Goal: Check status: Check status

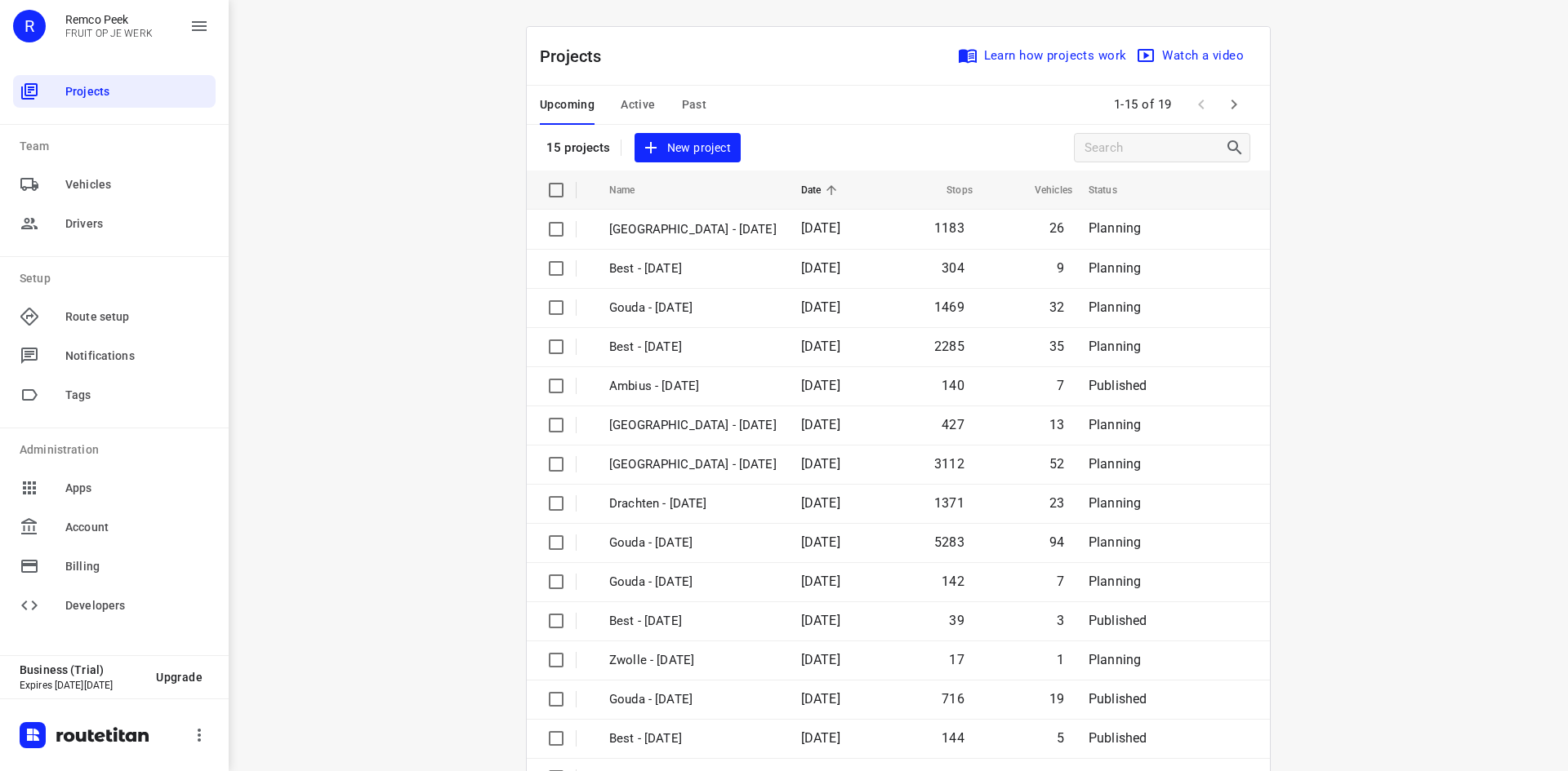
click at [767, 99] on div "Upcoming Active Past 1-15 of 19" at bounding box center [898, 105] width 743 height 40
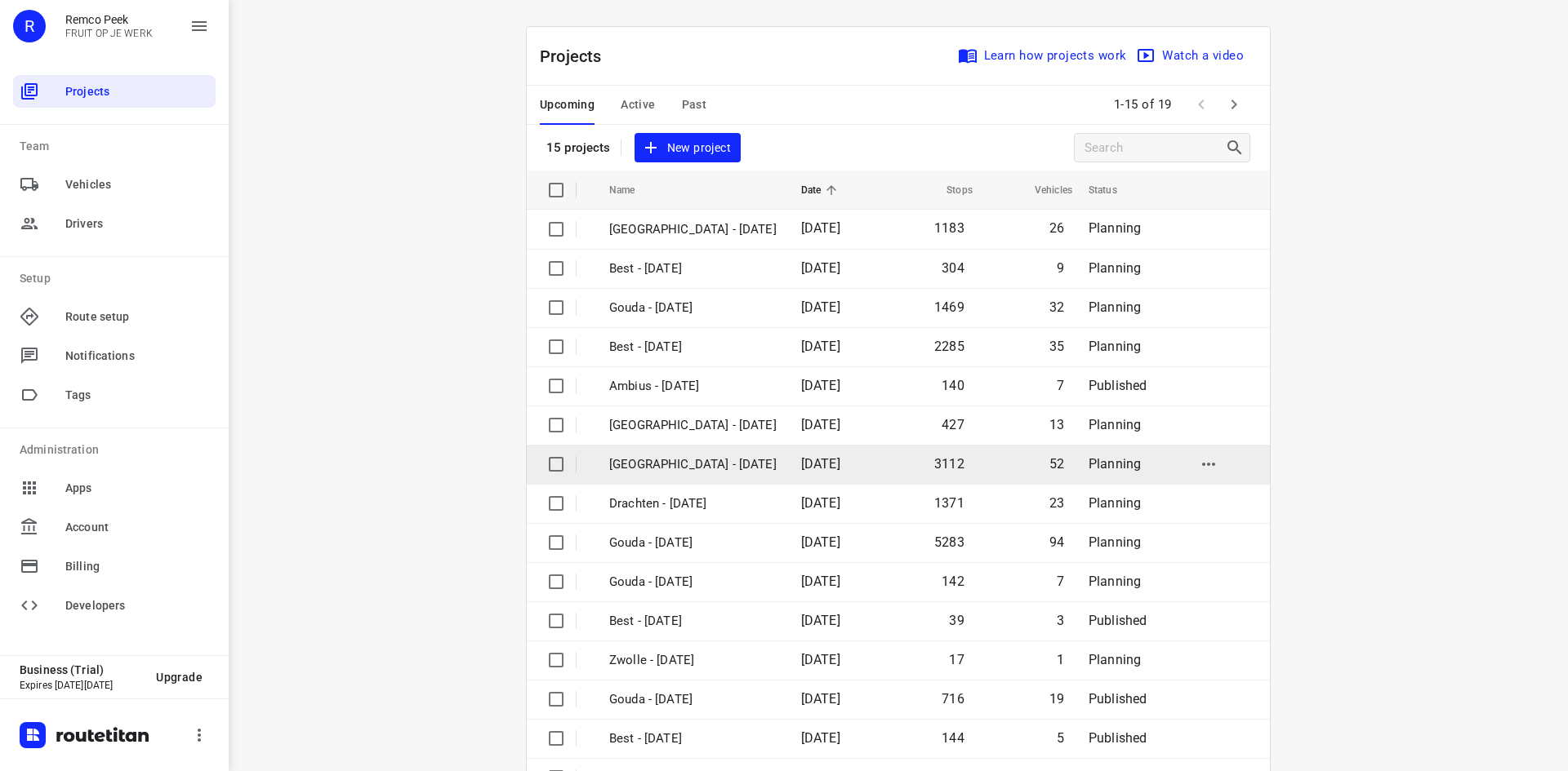
click at [679, 462] on p "[GEOGRAPHIC_DATA] - [DATE]" at bounding box center [692, 464] width 167 height 18
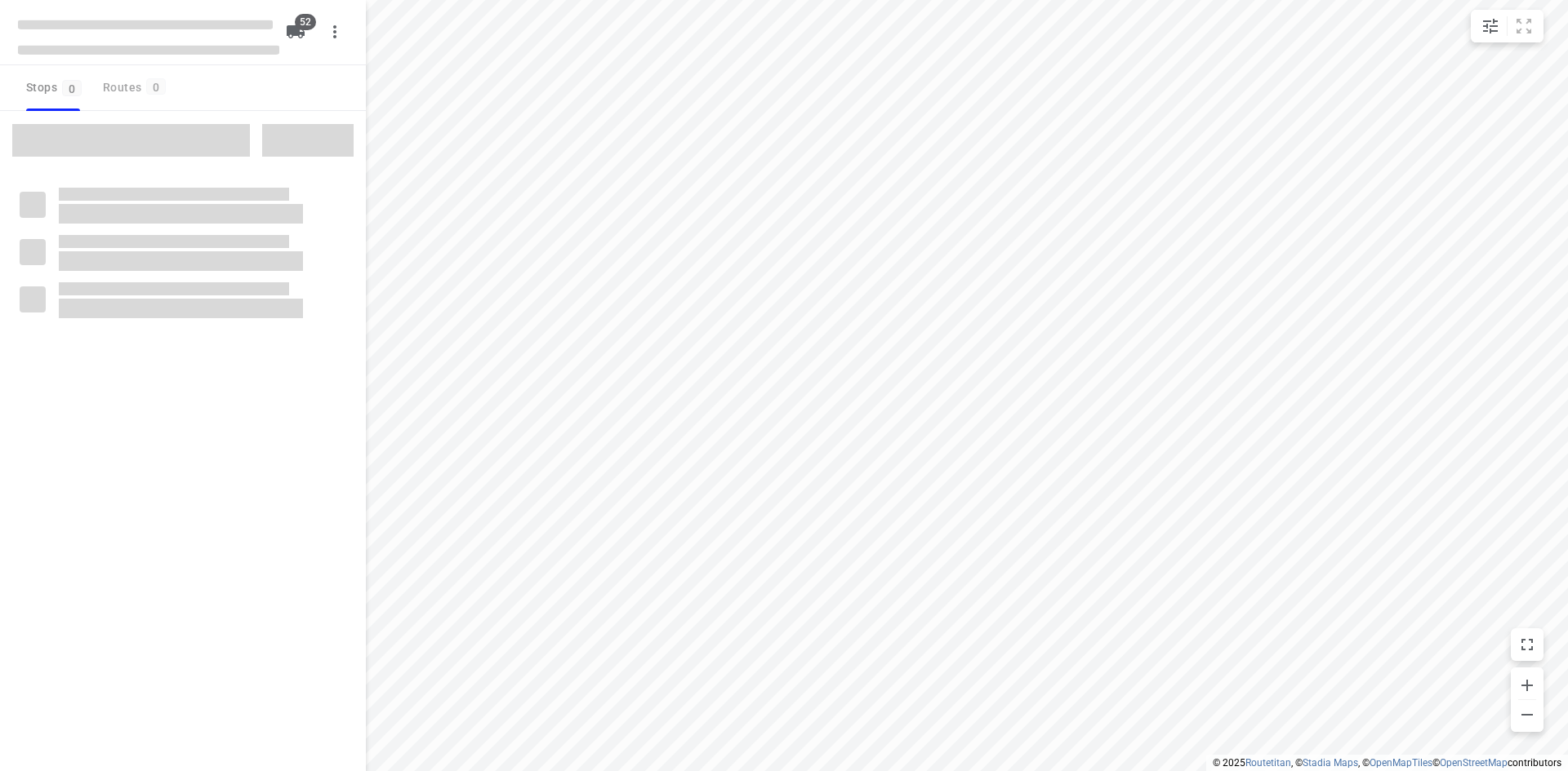
checkbox input "true"
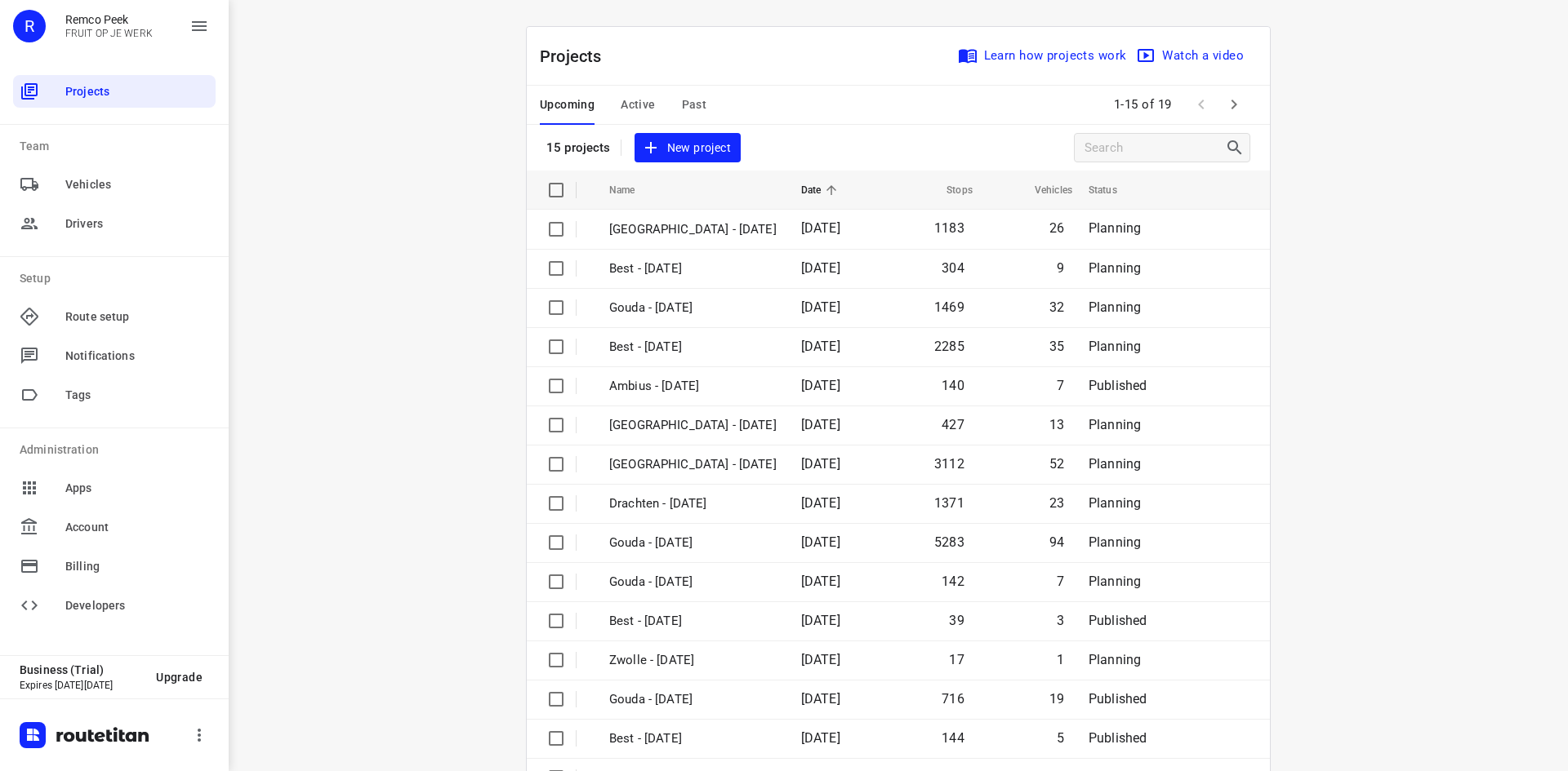
click at [692, 103] on span "Past" at bounding box center [694, 104] width 25 height 20
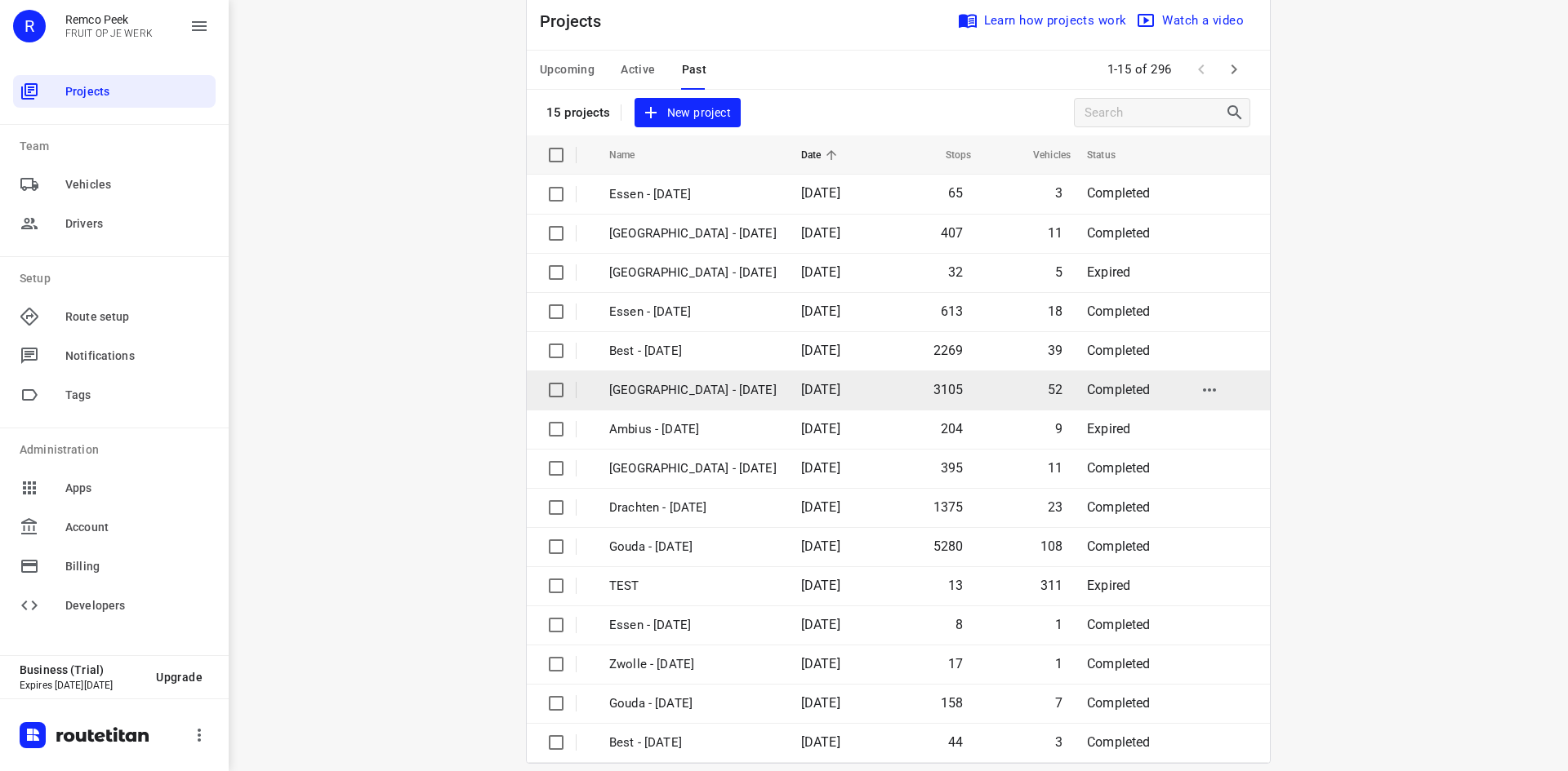
scroll to position [54, 0]
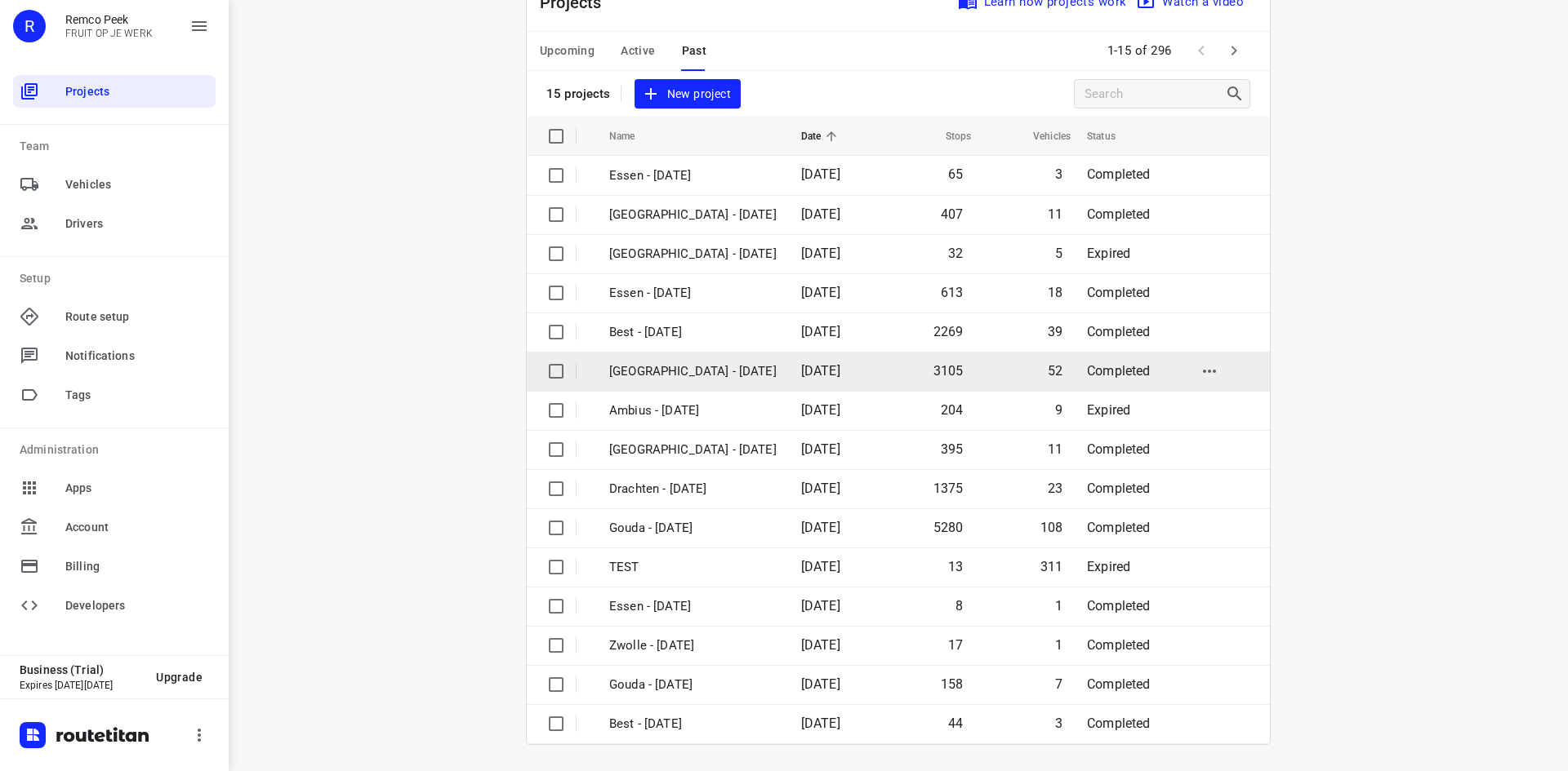
click at [698, 375] on p "[GEOGRAPHIC_DATA] - [DATE]" at bounding box center [692, 371] width 167 height 18
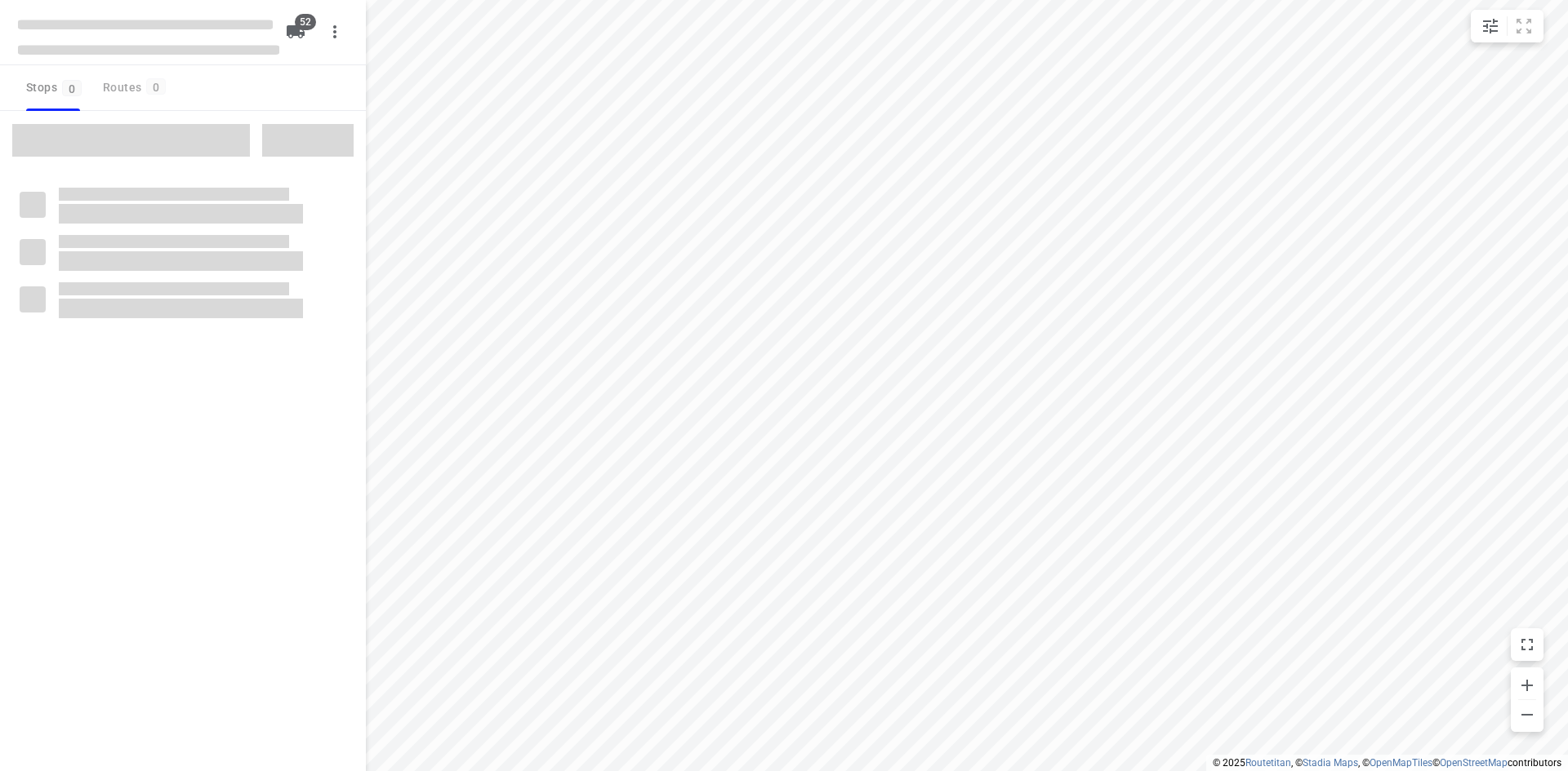
checkbox input "true"
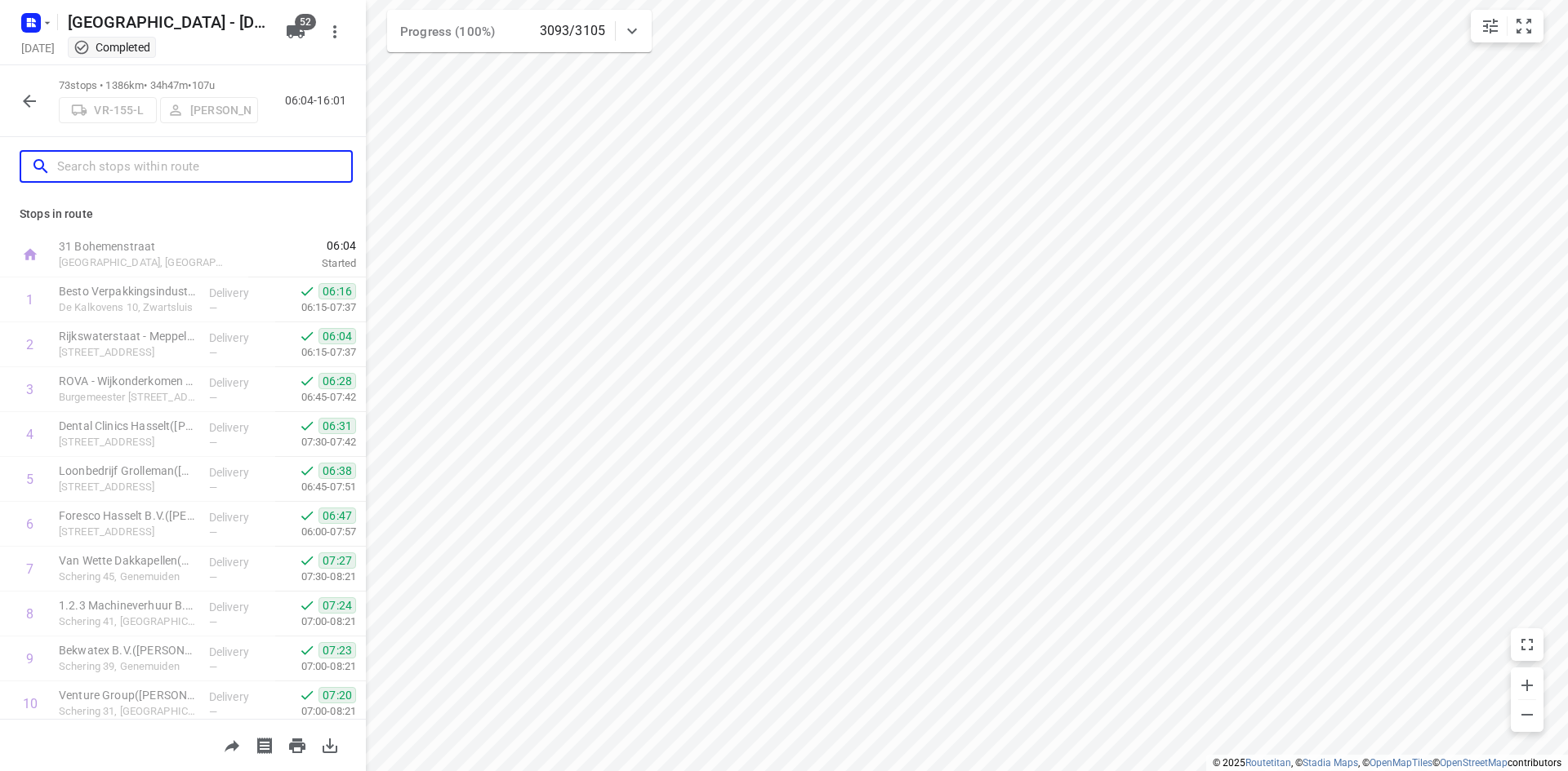
click at [211, 166] on input "text" at bounding box center [204, 167] width 294 height 25
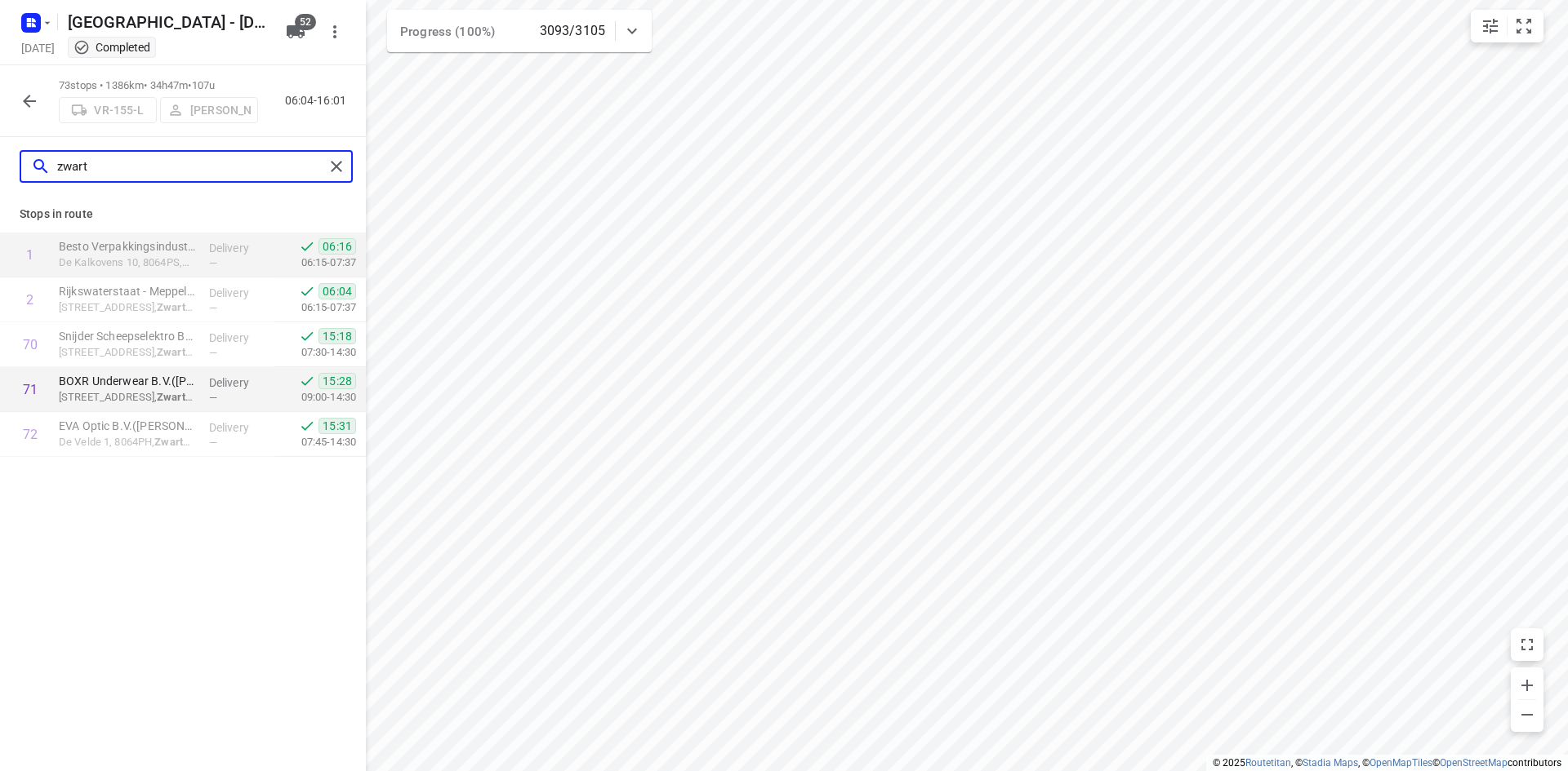
type input "zwart"
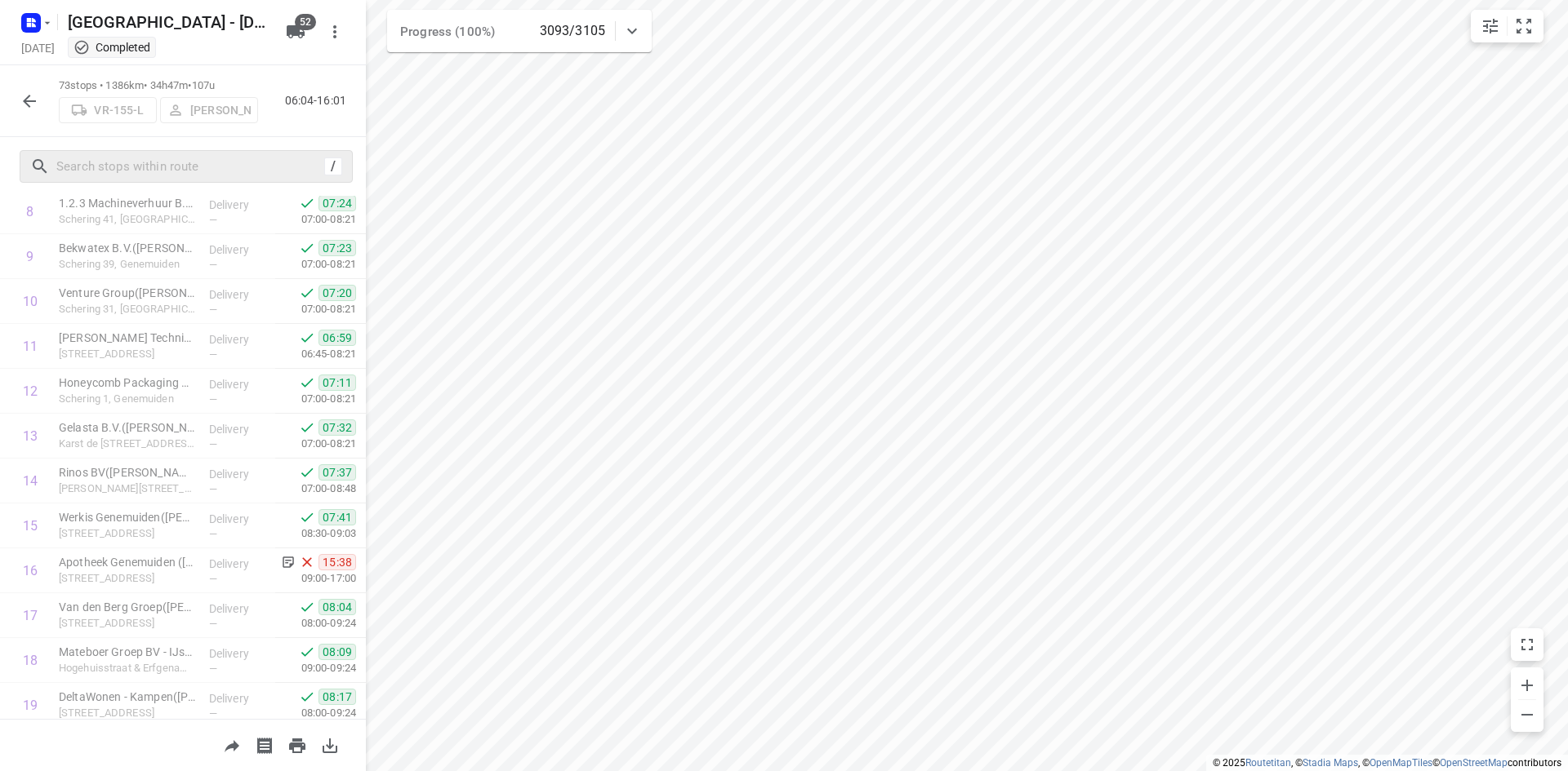
scroll to position [14, 0]
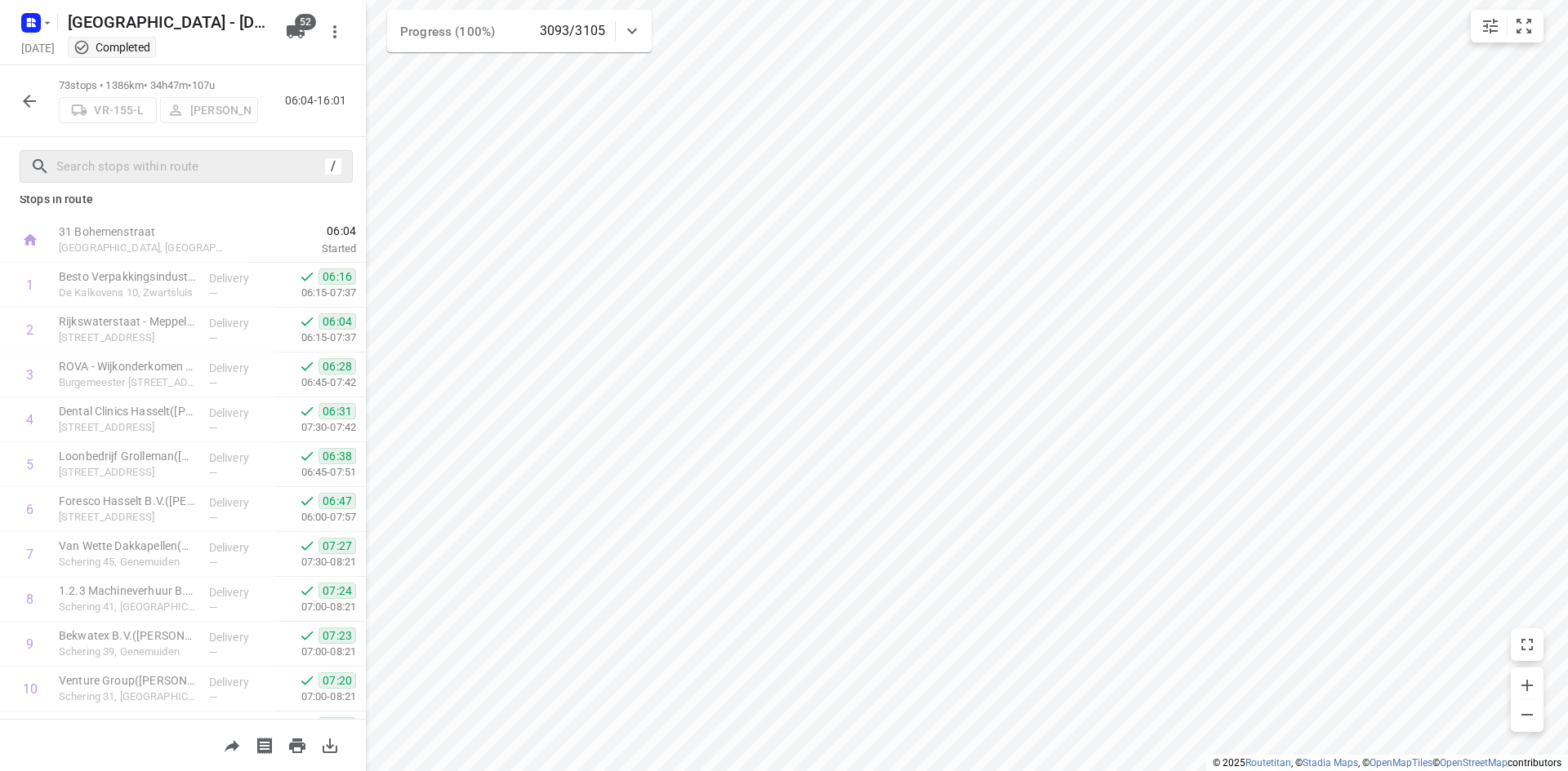
click at [24, 103] on icon "button" at bounding box center [29, 101] width 19 height 19
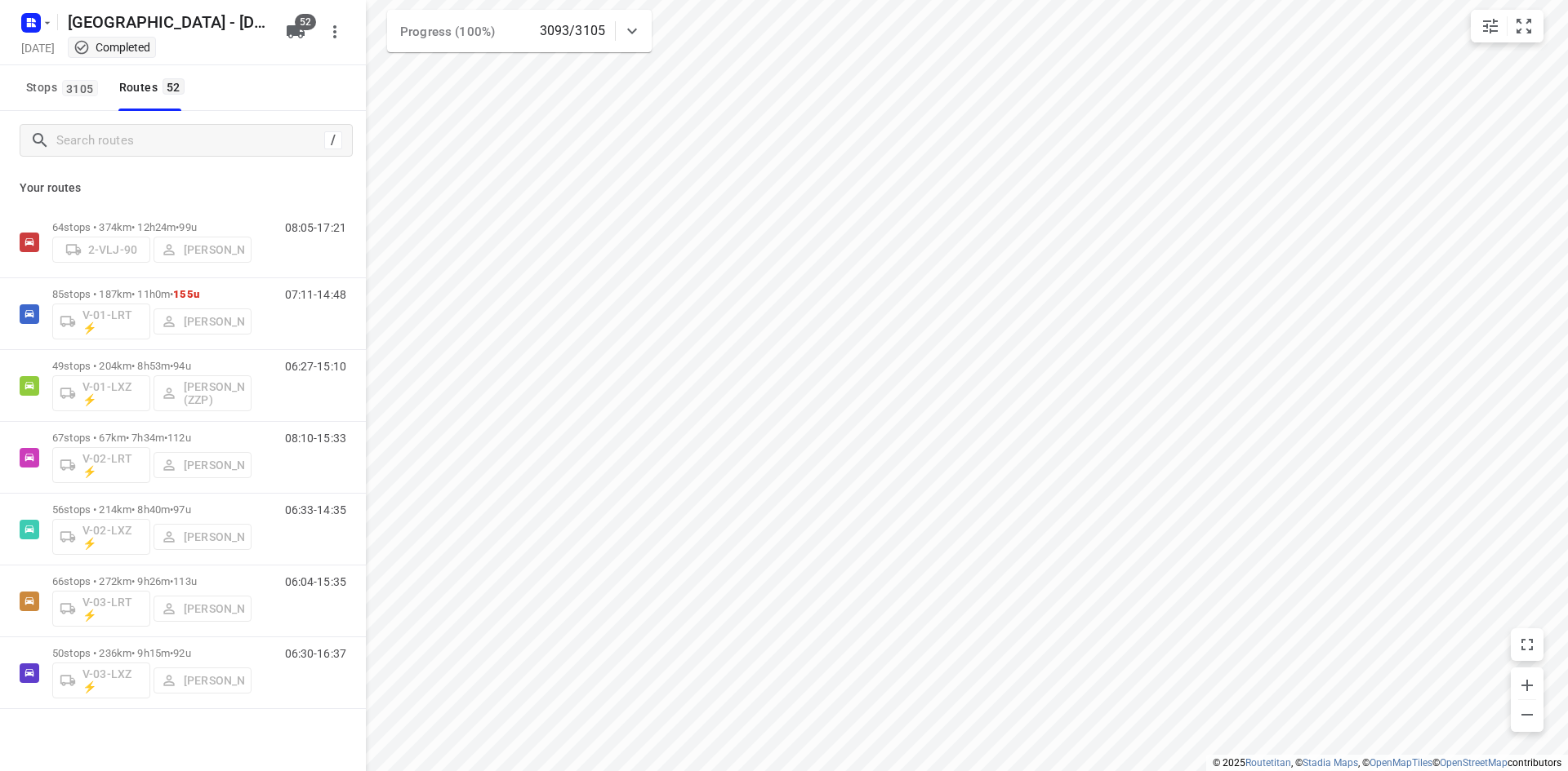
click at [31, 8] on div at bounding box center [34, 22] width 40 height 32
click at [35, 25] on icon "button" at bounding box center [34, 25] width 4 height 4
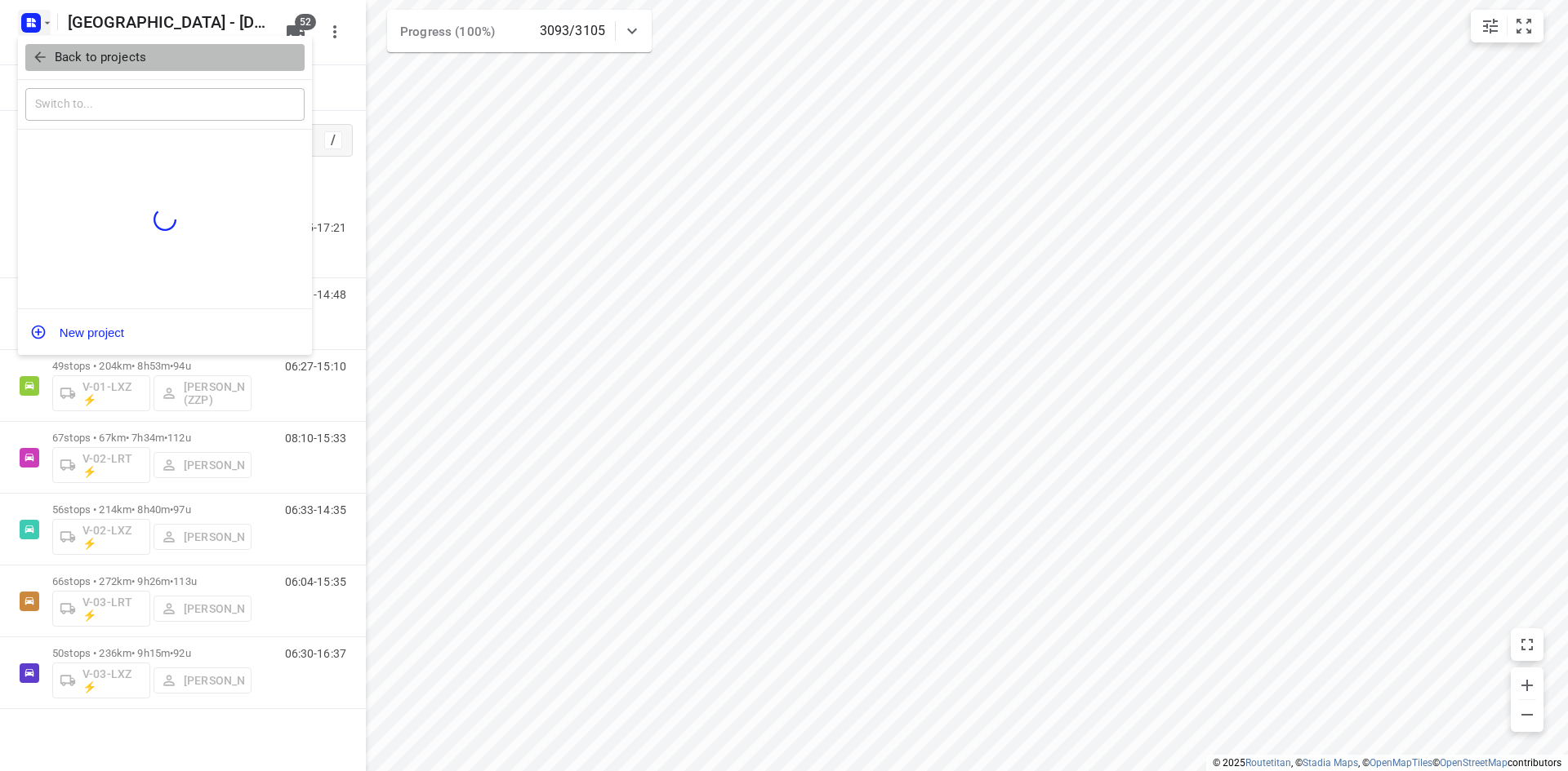
click at [41, 66] on icon "button" at bounding box center [40, 57] width 16 height 16
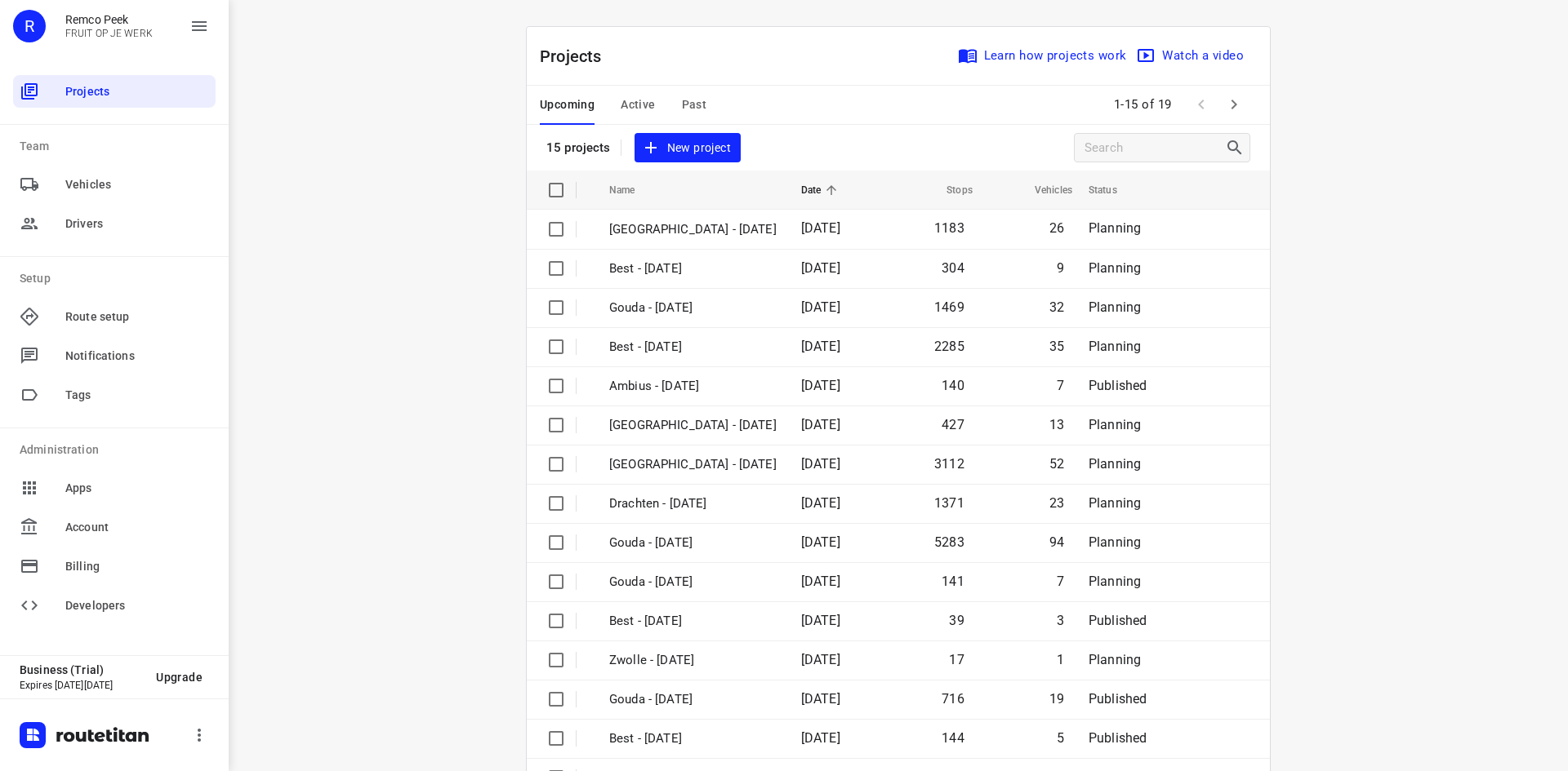
click at [797, 118] on div "Upcoming Active Past 1-15 of 19" at bounding box center [898, 105] width 743 height 40
click at [686, 105] on span "Past" at bounding box center [694, 104] width 25 height 20
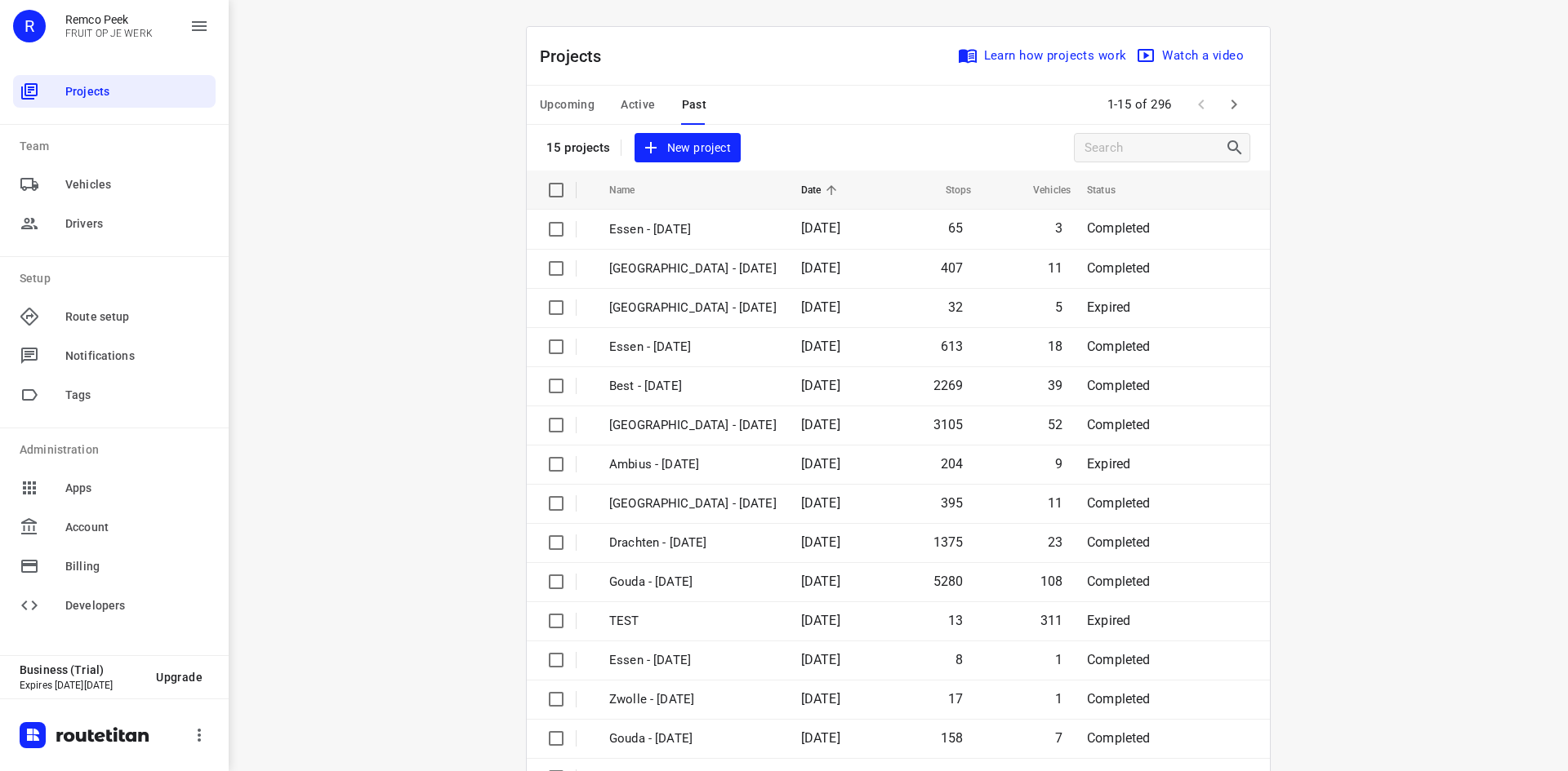
drag, startPoint x: 794, startPoint y: 113, endPoint x: 1068, endPoint y: 120, distance: 274.1
click at [797, 111] on div "Upcoming Active Past 1-15 of 296" at bounding box center [898, 105] width 743 height 40
click at [1231, 101] on icon "button" at bounding box center [1234, 104] width 6 height 10
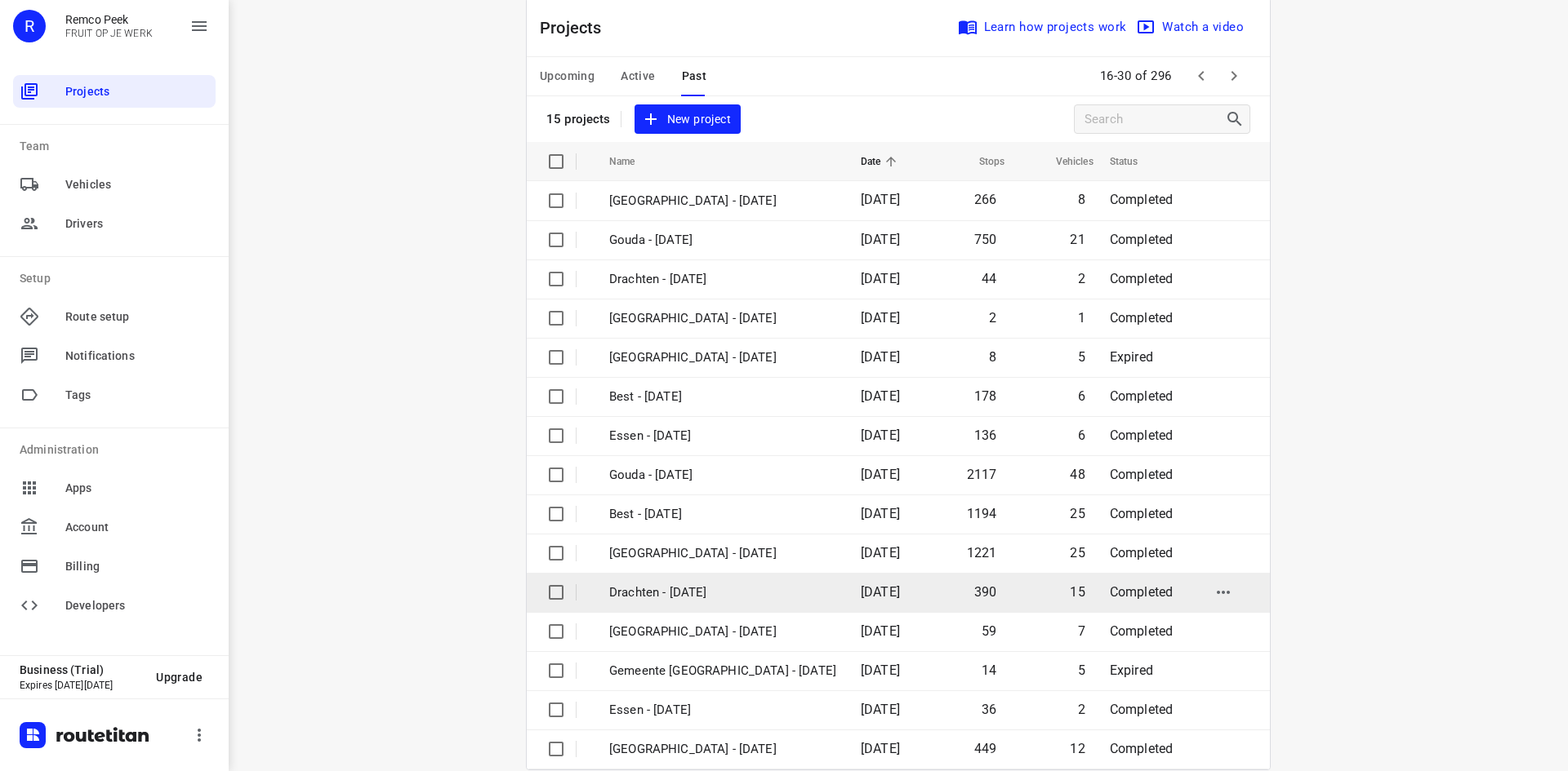
scroll to position [54, 0]
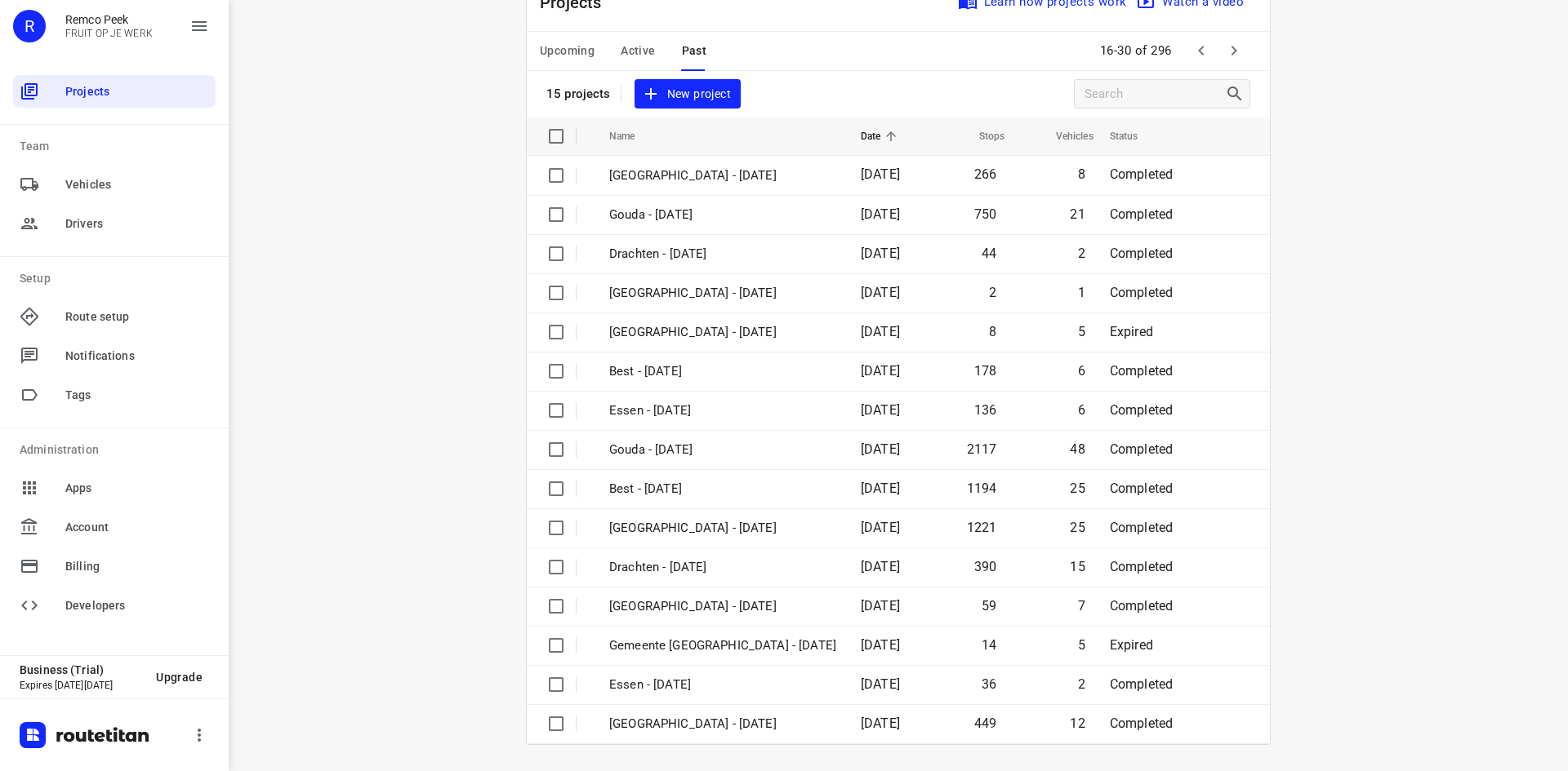
click at [1237, 43] on icon "button" at bounding box center [1234, 50] width 19 height 19
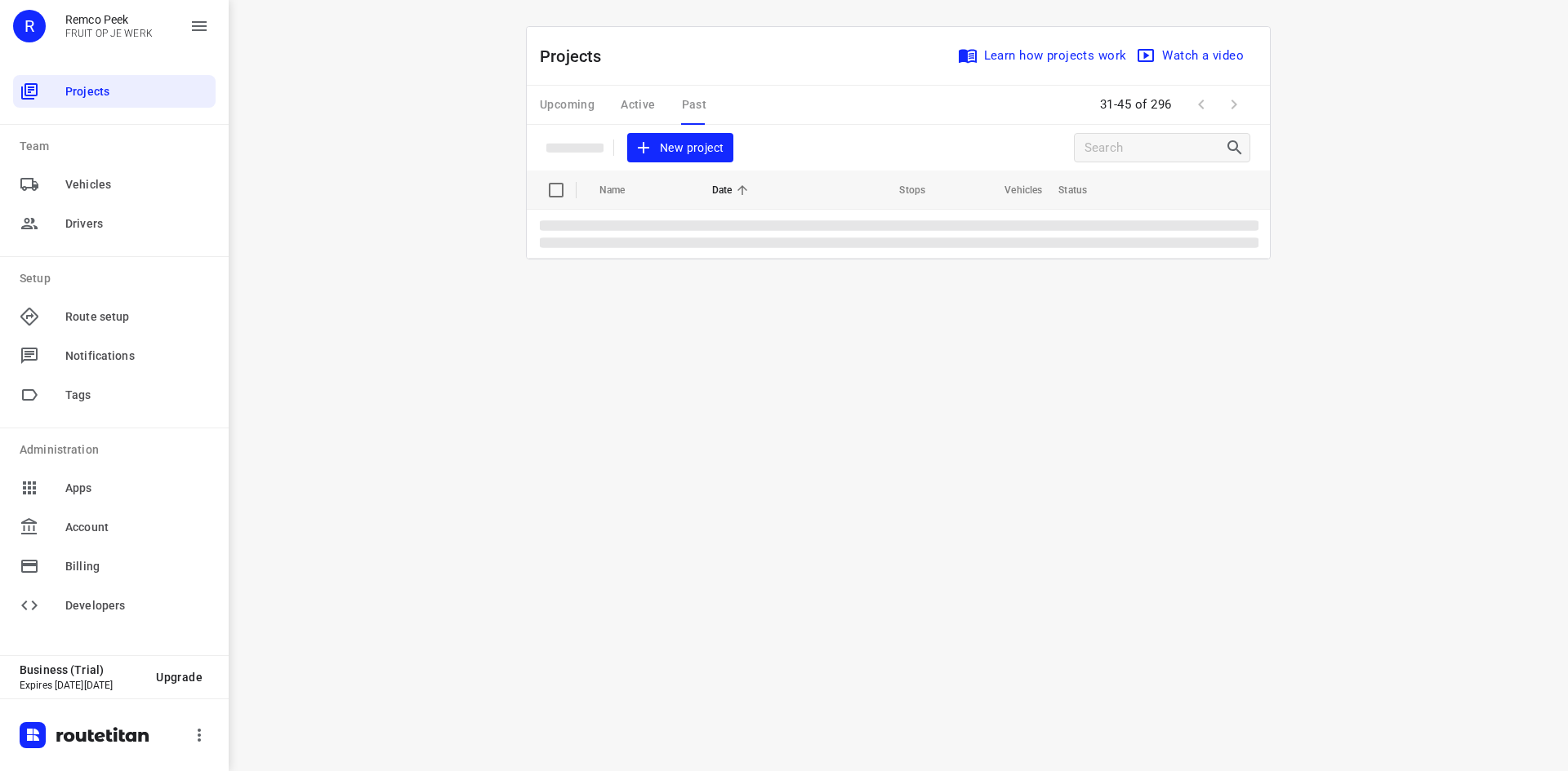
scroll to position [0, 0]
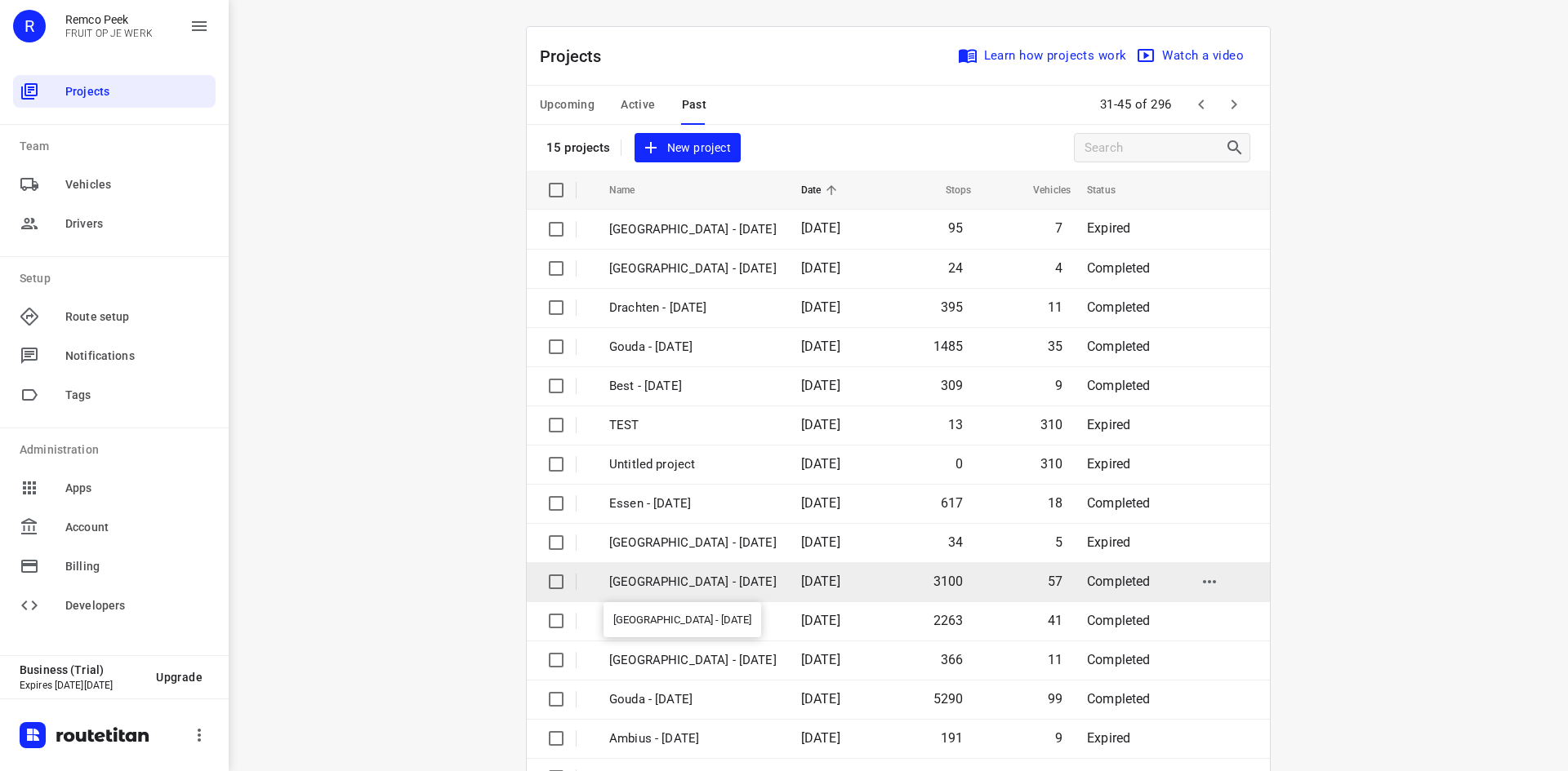
click at [670, 580] on p "[GEOGRAPHIC_DATA] - [DATE]" at bounding box center [692, 582] width 167 height 18
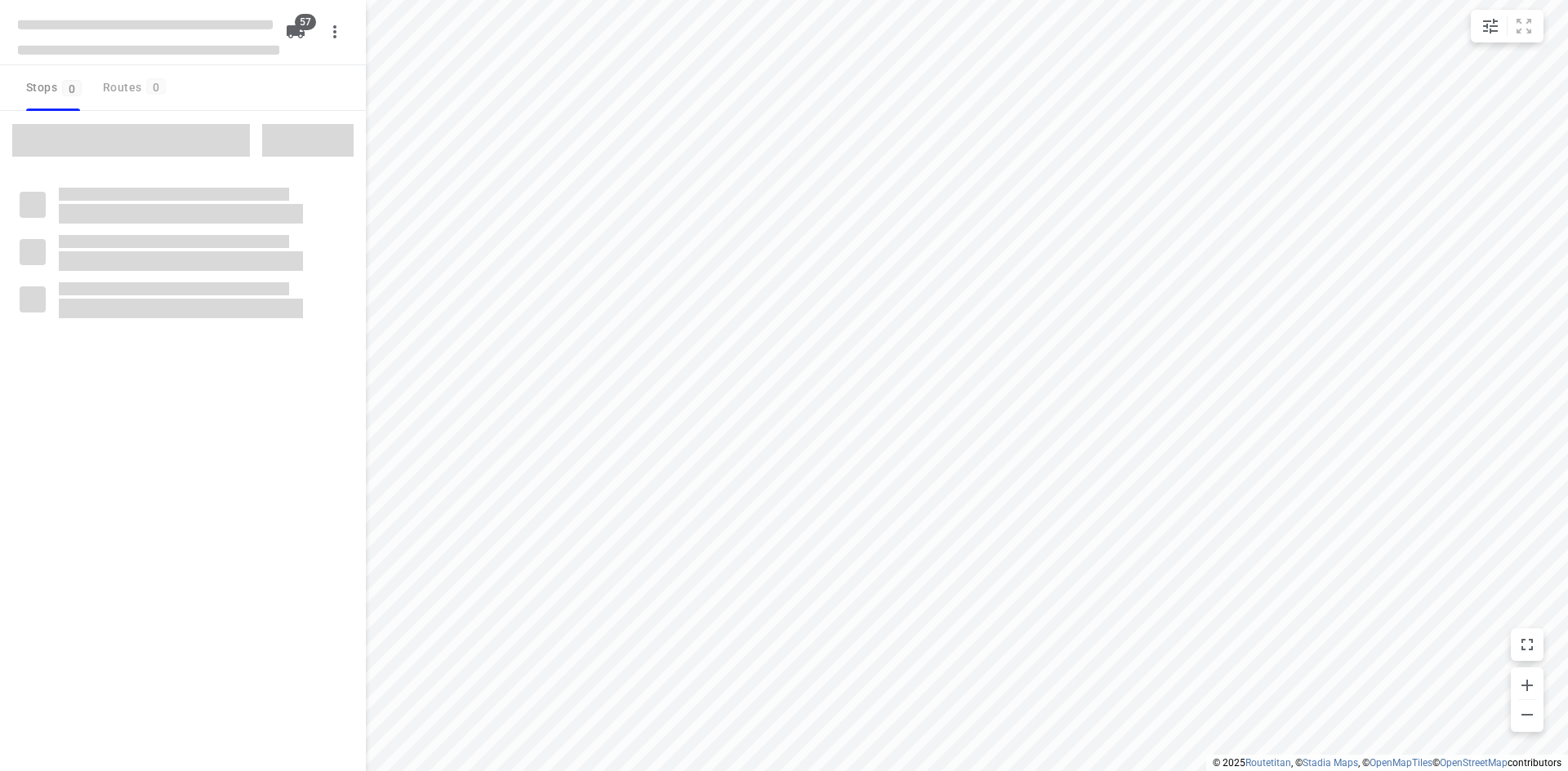
checkbox input "true"
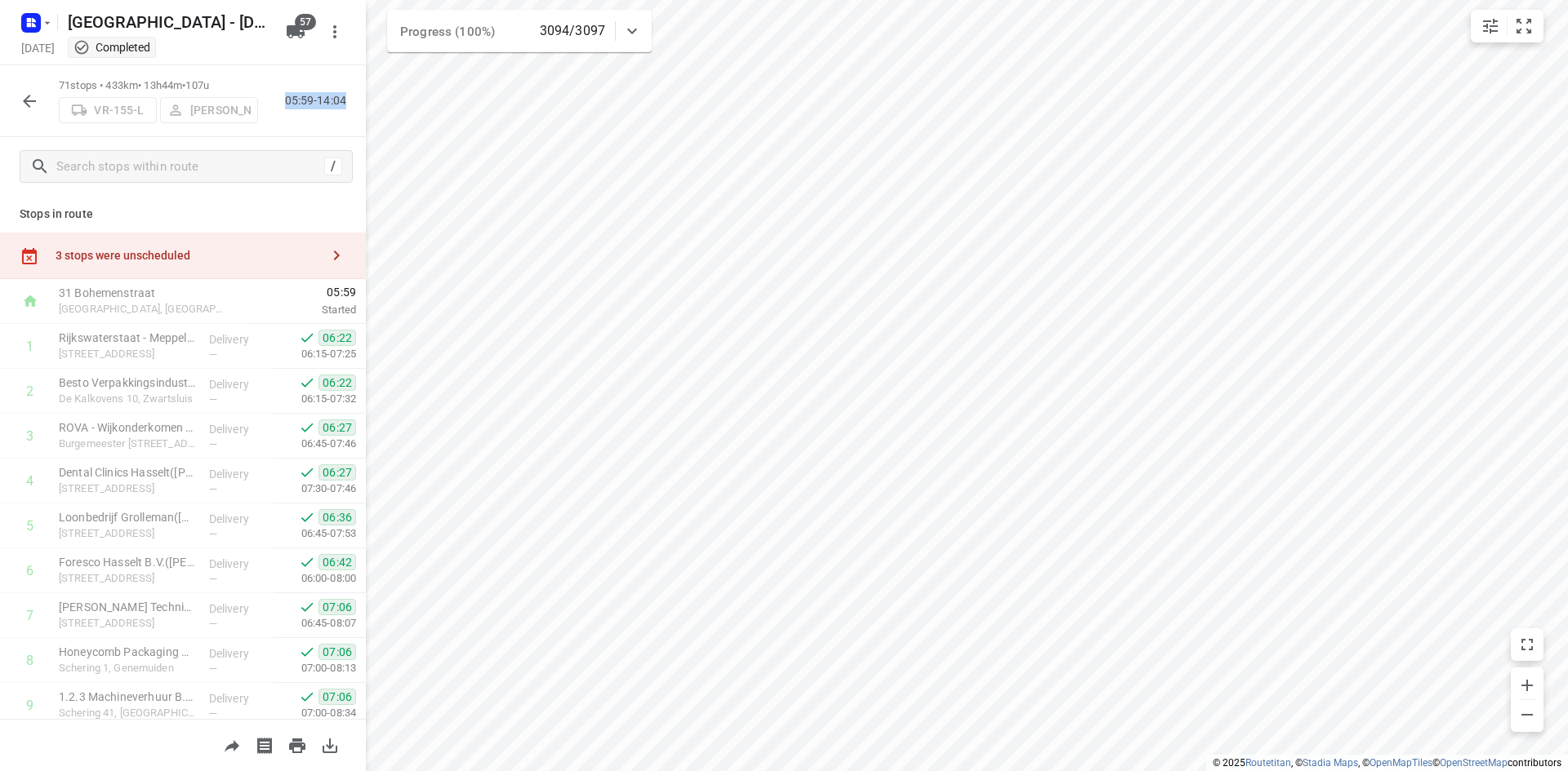
drag, startPoint x: 285, startPoint y: 98, endPoint x: 343, endPoint y: 99, distance: 58.0
click at [343, 99] on p "05:59-14:04" at bounding box center [319, 101] width 68 height 17
click at [343, 100] on p "05:59-14:04" at bounding box center [319, 101] width 68 height 17
click at [180, 202] on div "Stops in route 3 stops were unscheduled 31 Bohemenstraat Zwolle, Netherlands 05…" at bounding box center [182, 457] width 366 height 523
click at [301, 135] on div "71 stops • 433km • 13h44m • 107u VR-155-L Alex Muresan 05:59-14:04" at bounding box center [182, 101] width 366 height 71
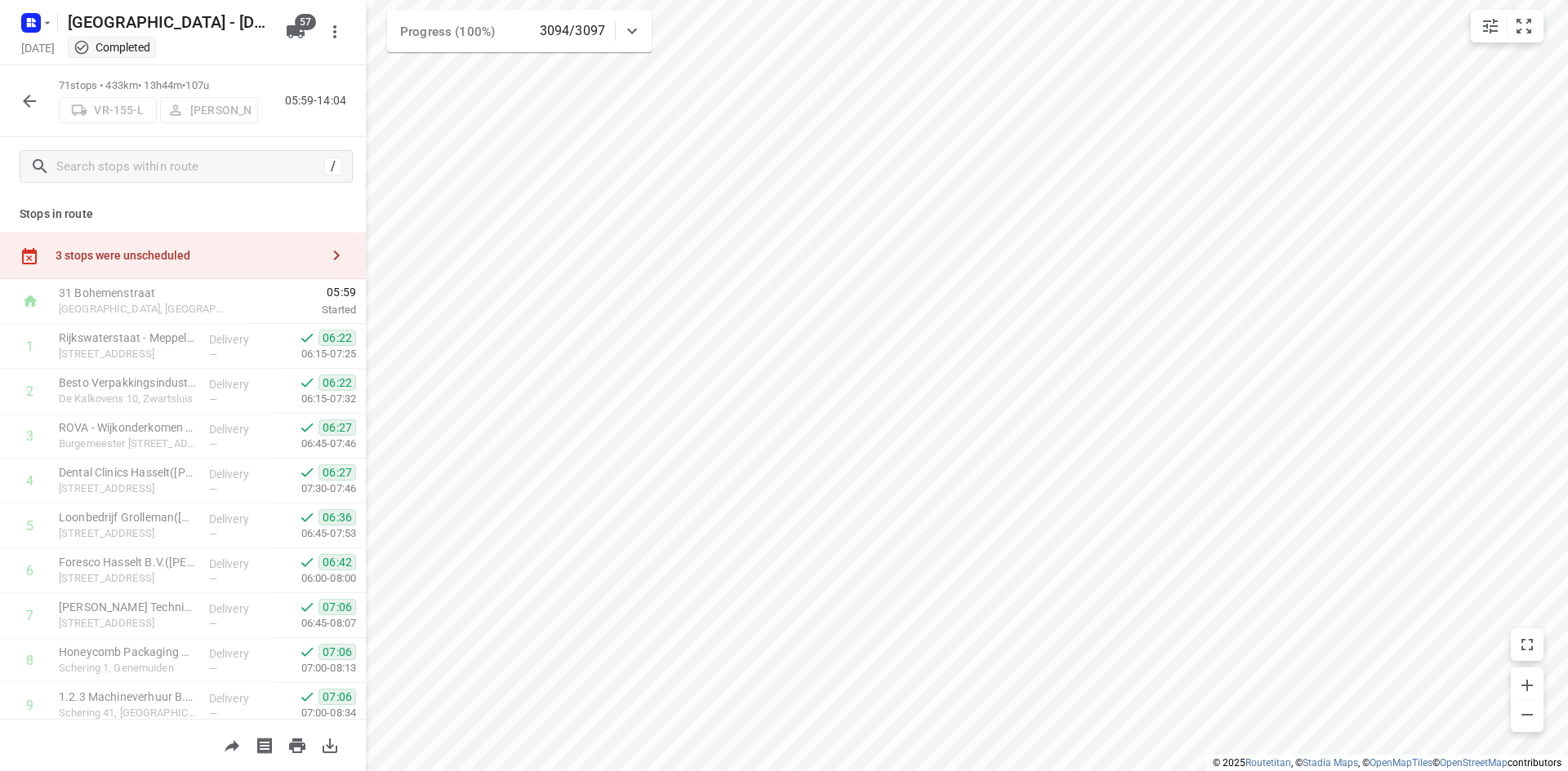
click at [293, 123] on div "71 stops • 433km • 13h44m • 107u VR-155-L Alex Muresan 05:59-14:04" at bounding box center [182, 101] width 366 height 71
drag, startPoint x: 60, startPoint y: 76, endPoint x: 229, endPoint y: 87, distance: 169.4
click at [229, 87] on p "71 stops • 433km • 13h44m • 107u" at bounding box center [158, 86] width 199 height 15
click at [228, 82] on p "71 stops • 433km • 13h44m • 107u" at bounding box center [158, 86] width 199 height 15
drag, startPoint x: 225, startPoint y: 81, endPoint x: 48, endPoint y: 78, distance: 177.0
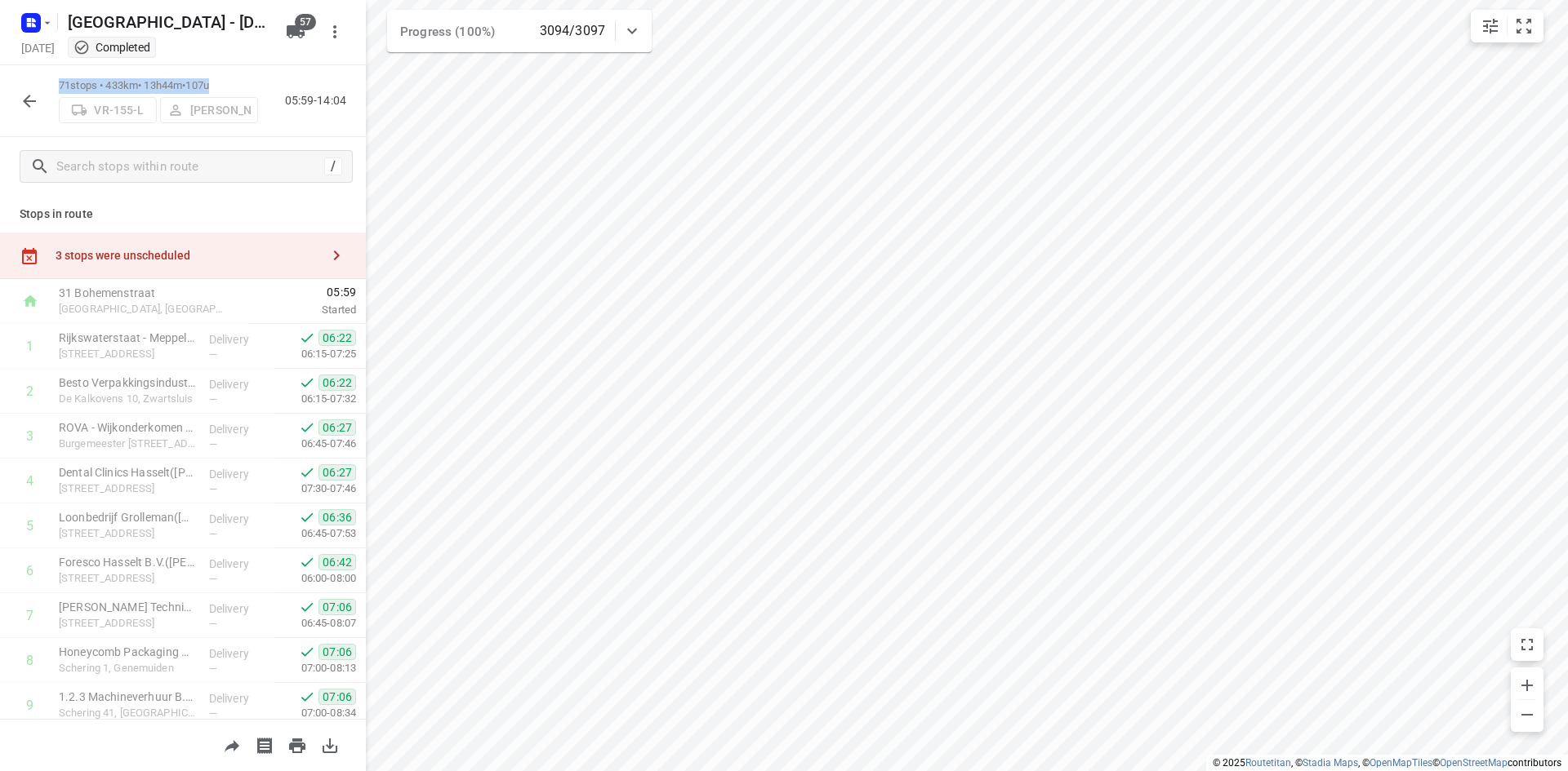
click at [48, 78] on div "71 stops • 433km • 13h44m • 107u VR-155-L Alex Muresan 05:59-14:04" at bounding box center [182, 101] width 366 height 71
click at [61, 78] on p "71 stops • 433km • 13h44m • 107u" at bounding box center [158, 86] width 199 height 15
drag, startPoint x: 346, startPoint y: 105, endPoint x: 286, endPoint y: 97, distance: 60.5
click at [286, 97] on p "05:59-14:04" at bounding box center [319, 101] width 68 height 17
click at [333, 207] on p "Stops in route" at bounding box center [182, 214] width 326 height 17
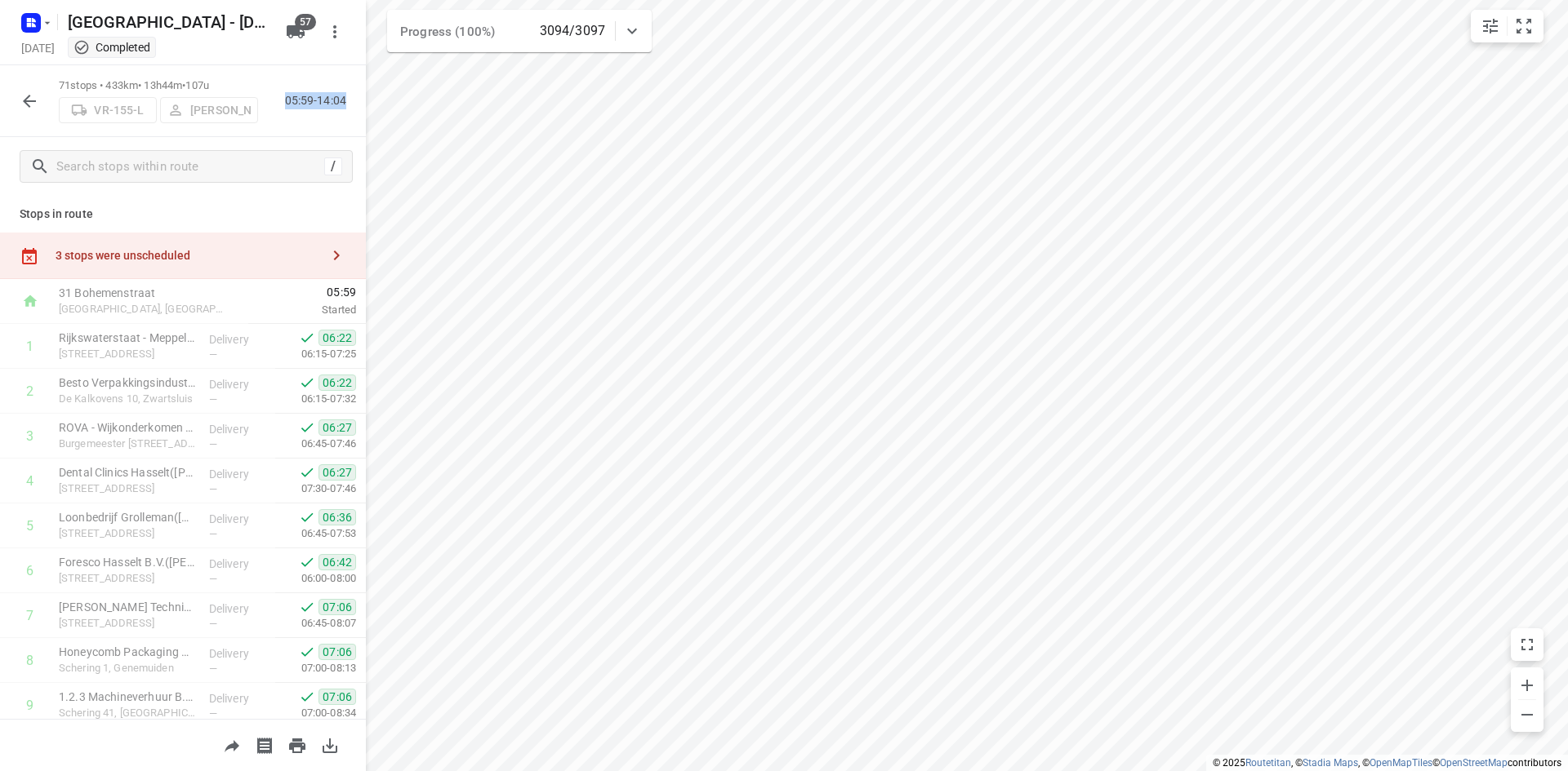
drag, startPoint x: 345, startPoint y: 102, endPoint x: 272, endPoint y: 103, distance: 73.0
click at [272, 103] on div "05:59-14:04" at bounding box center [312, 101] width 82 height 17
click at [341, 106] on p "05:59-14:04" at bounding box center [319, 101] width 68 height 17
drag, startPoint x: 349, startPoint y: 99, endPoint x: 283, endPoint y: 102, distance: 66.1
click at [283, 102] on div "05:59-14:04" at bounding box center [312, 101] width 82 height 17
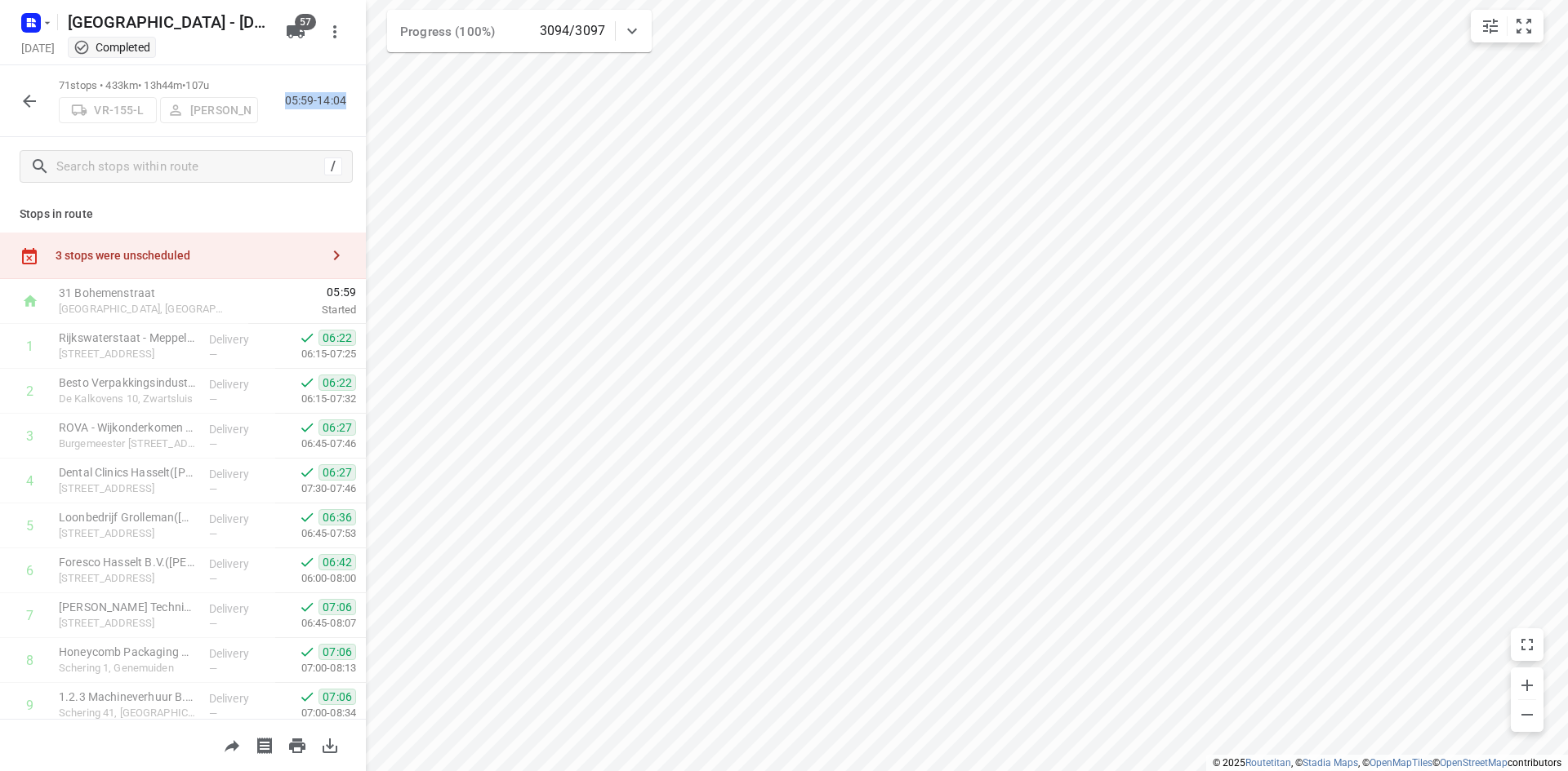
click at [294, 121] on div "71 stops • 433km • 13h44m • 107u VR-155-L Alex Muresan 05:59-14:04" at bounding box center [182, 101] width 366 height 71
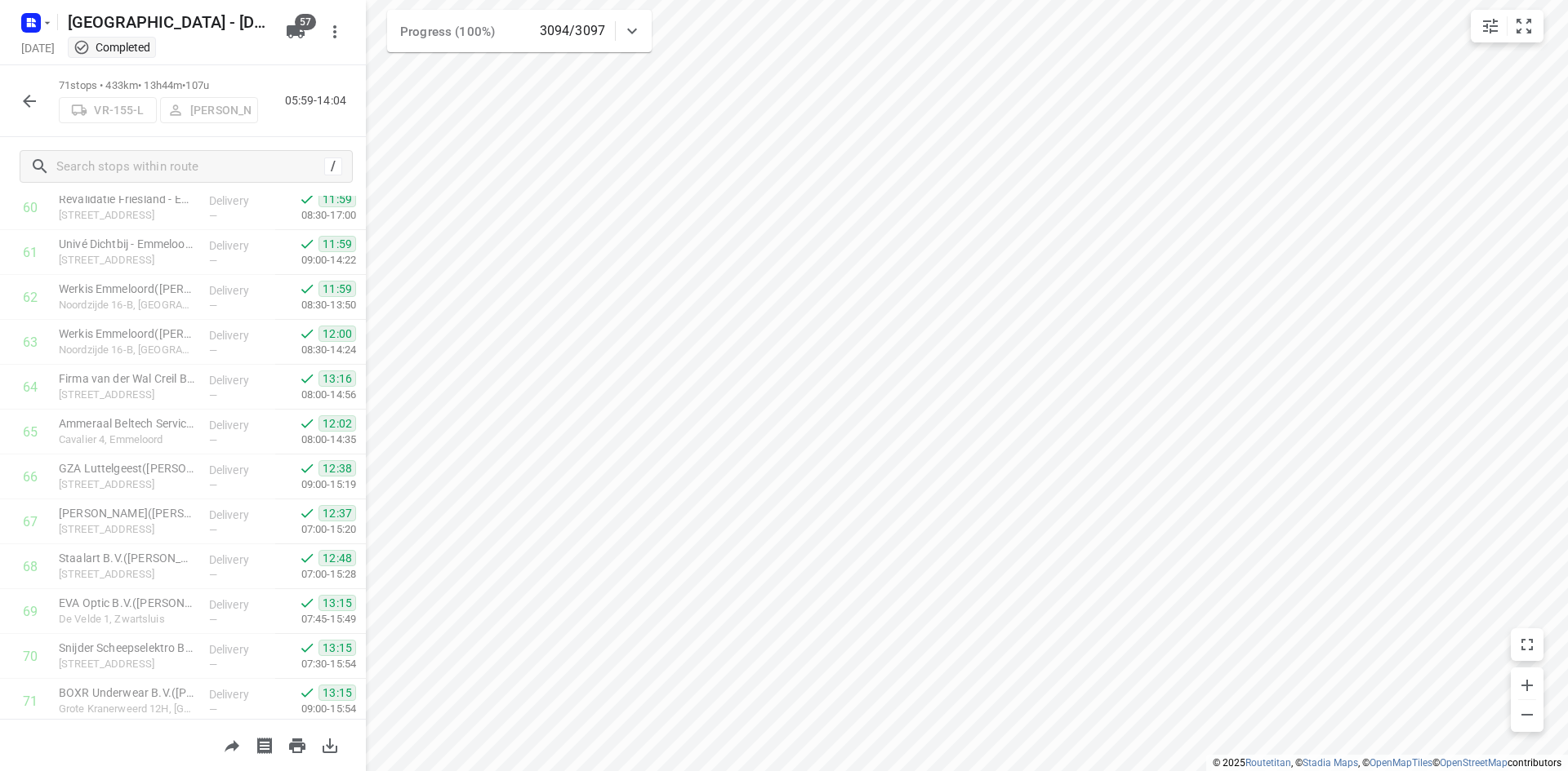
scroll to position [2836, 0]
click at [277, 131] on div "71 stops • 433km • 13h44m • 107u VR-155-L Alex Muresan 05:59-14:04" at bounding box center [182, 101] width 366 height 71
drag, startPoint x: 286, startPoint y: 99, endPoint x: 347, endPoint y: 97, distance: 61.0
click at [347, 97] on p "05:59-14:04" at bounding box center [319, 101] width 68 height 17
click at [289, 100] on p "05:59-14:04" at bounding box center [319, 101] width 68 height 17
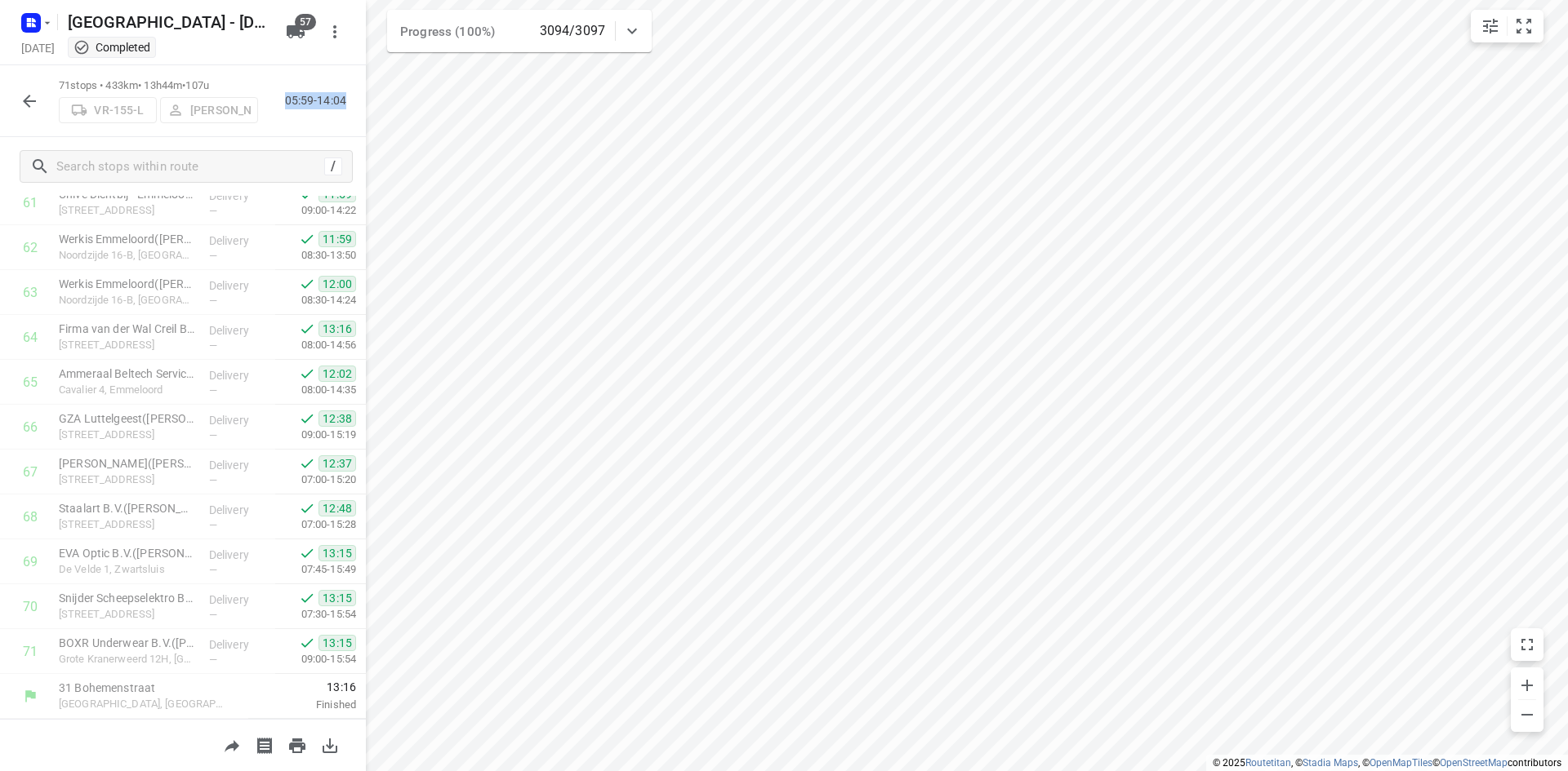
drag, startPoint x: 285, startPoint y: 100, endPoint x: 348, endPoint y: 98, distance: 63.0
click at [348, 97] on p "05:59-14:04" at bounding box center [319, 101] width 68 height 17
click at [348, 99] on p "05:59-14:04" at bounding box center [319, 101] width 68 height 17
drag, startPoint x: 341, startPoint y: 101, endPoint x: 286, endPoint y: 99, distance: 55.0
click at [286, 99] on p "05:59-14:04" at bounding box center [319, 101] width 68 height 17
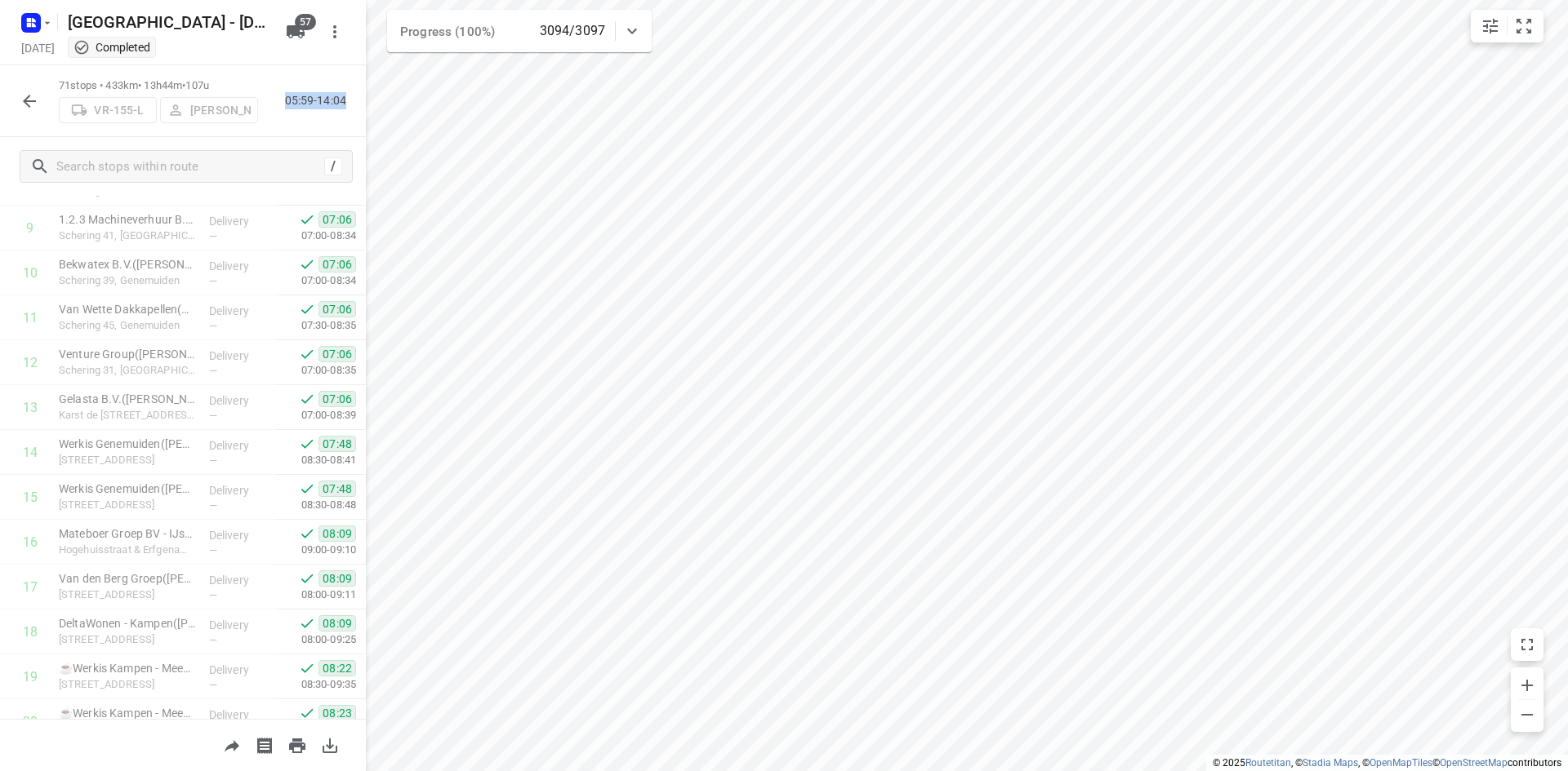
scroll to position [0, 0]
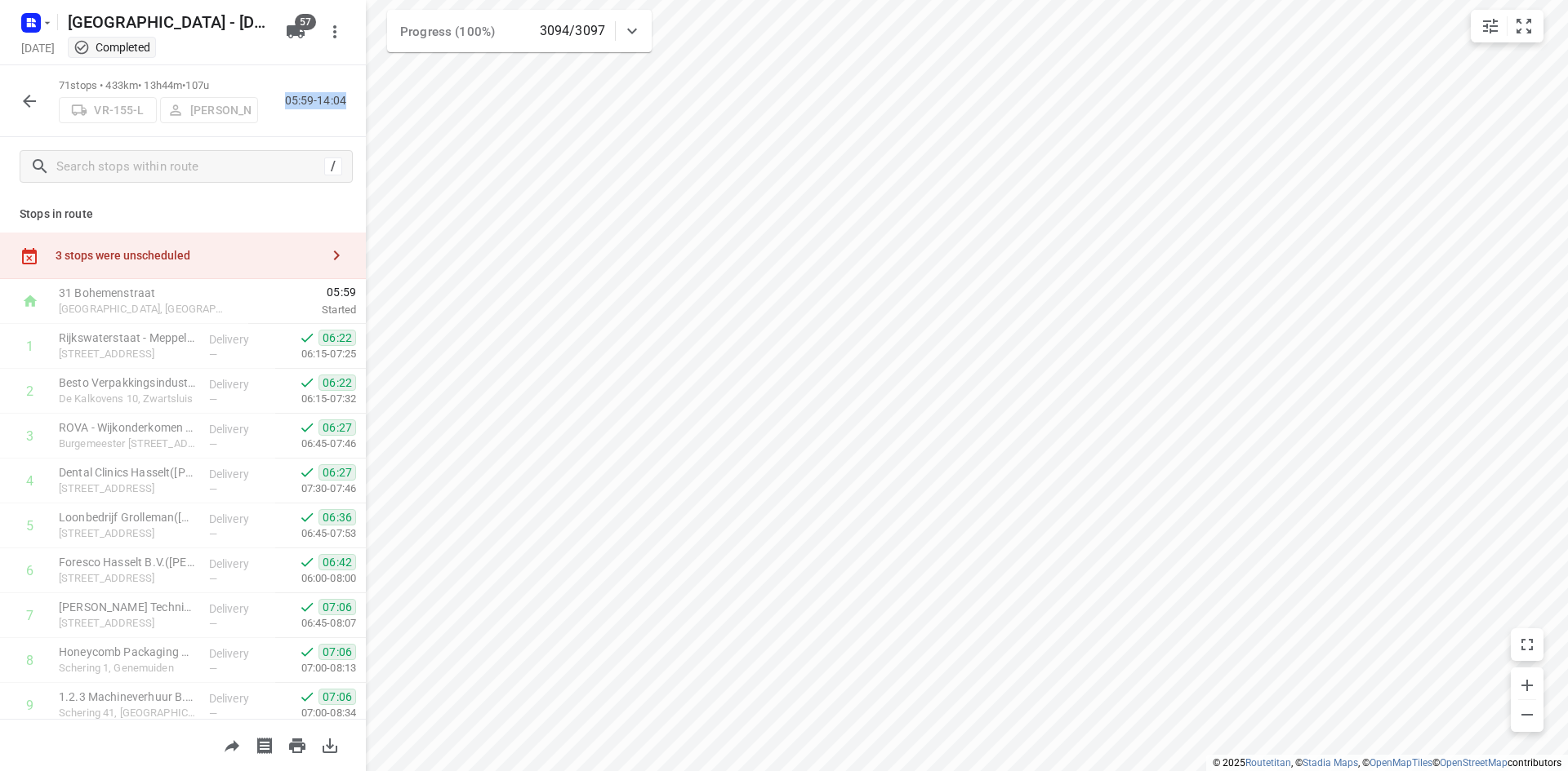
drag, startPoint x: 320, startPoint y: 123, endPoint x: 336, endPoint y: 152, distance: 33.1
click at [319, 123] on div "71 stops • 433km • 13h44m • 107u VR-155-L Alex Muresan 05:59-14:04" at bounding box center [182, 101] width 366 height 71
click at [315, 128] on div "71 stops • 433km • 13h44m • 107u VR-155-L Alex Muresan 05:59-14:04" at bounding box center [182, 101] width 366 height 71
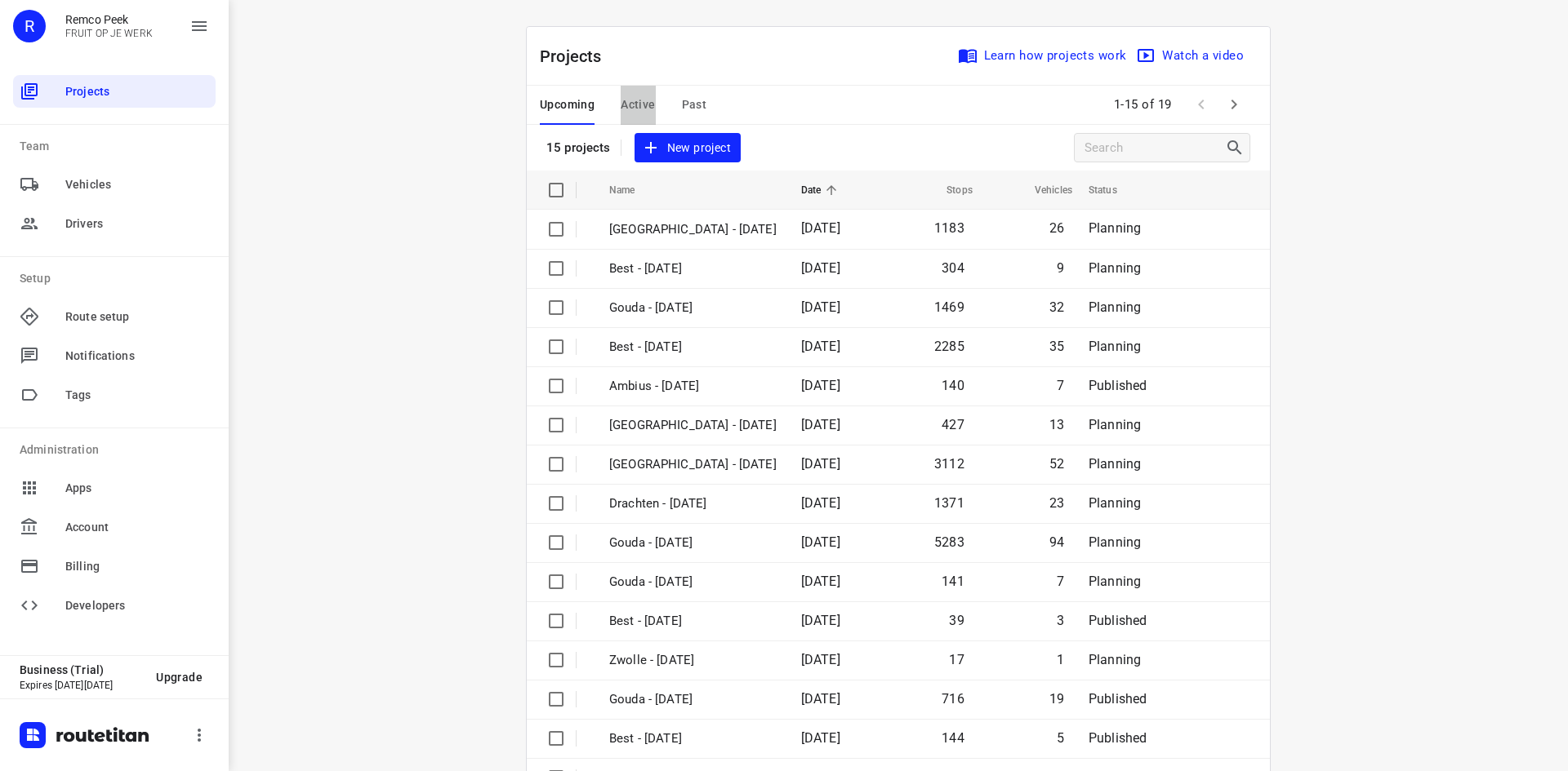
click at [629, 106] on span "Active" at bounding box center [638, 104] width 35 height 20
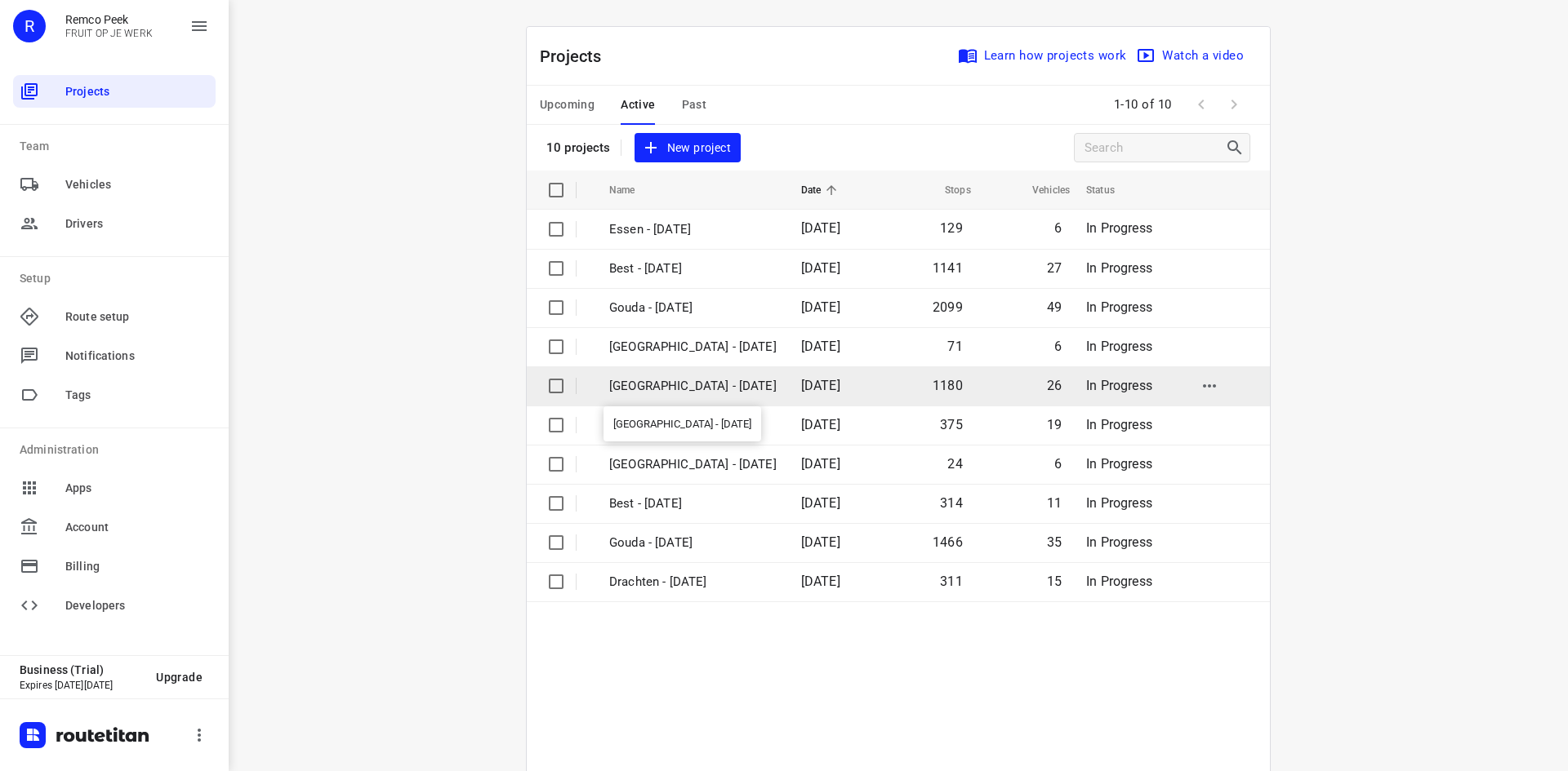
click at [690, 386] on p "[GEOGRAPHIC_DATA] - [DATE]" at bounding box center [692, 386] width 167 height 18
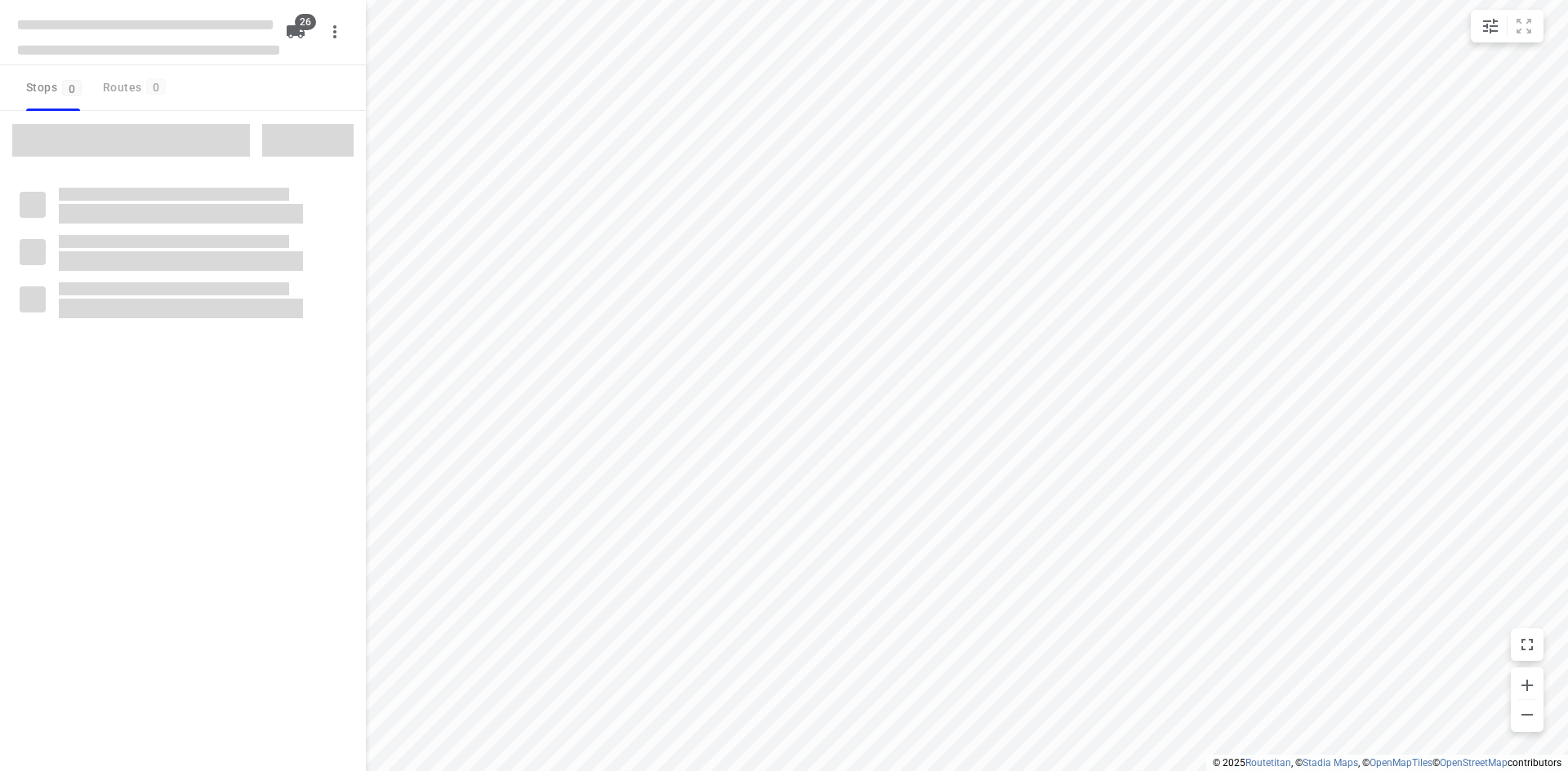
checkbox input "true"
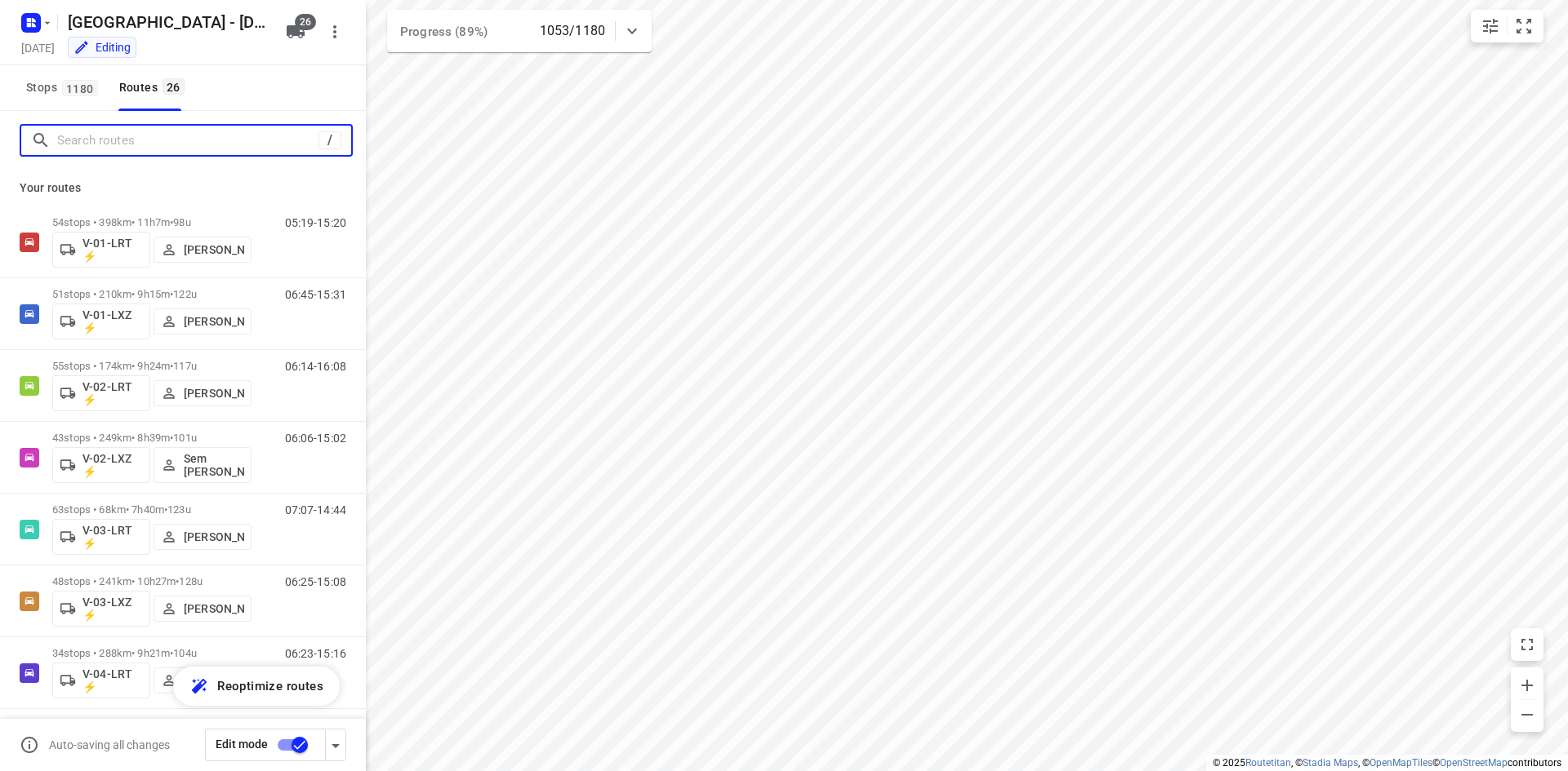
click at [148, 140] on input "Search routes" at bounding box center [187, 141] width 262 height 25
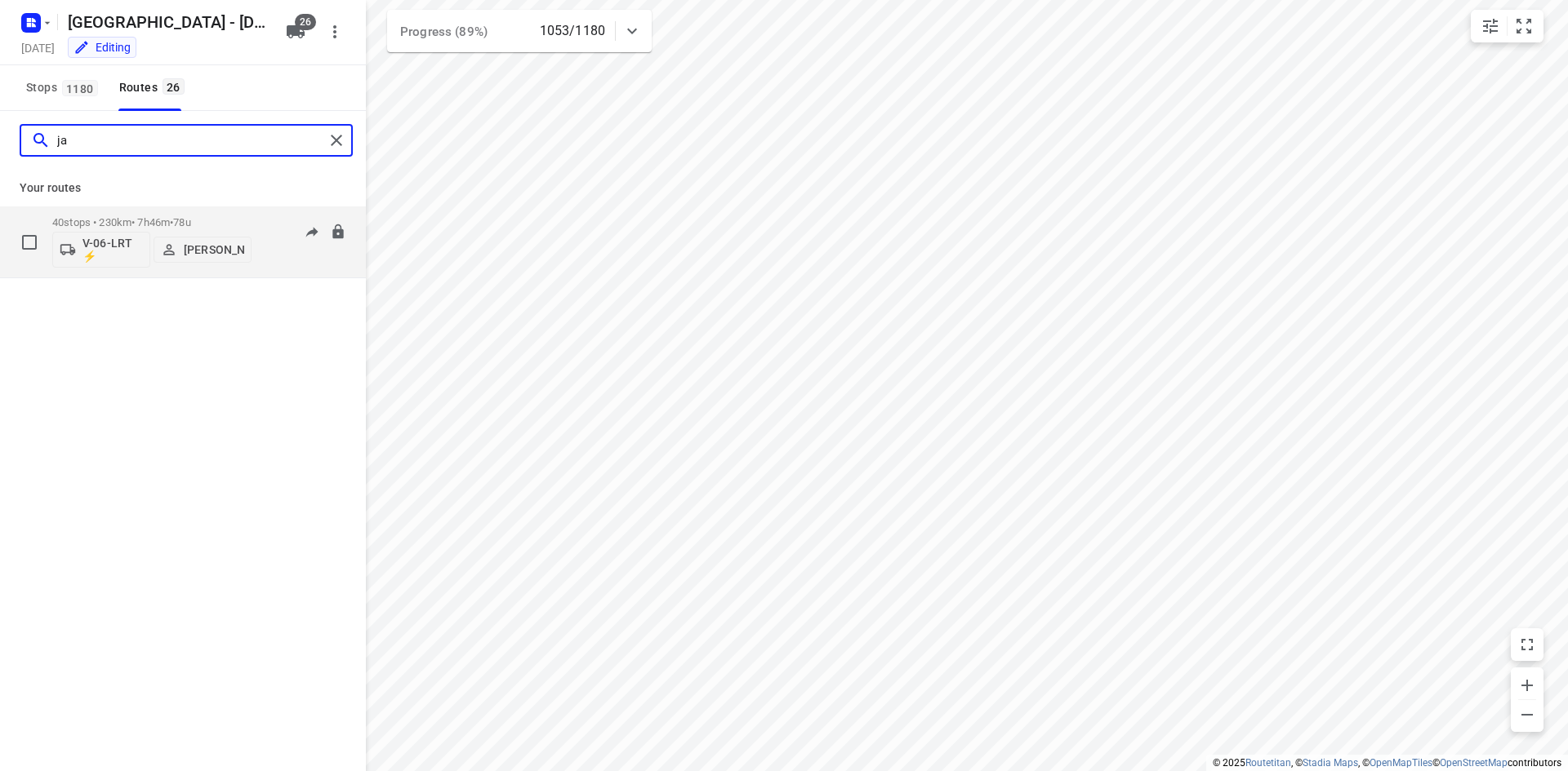
type input "ja"
click at [249, 212] on div "40 stops • 230km • 7h46m • 78u V-06-LRT ⚡ [PERSON_NAME]" at bounding box center [152, 242] width 199 height 68
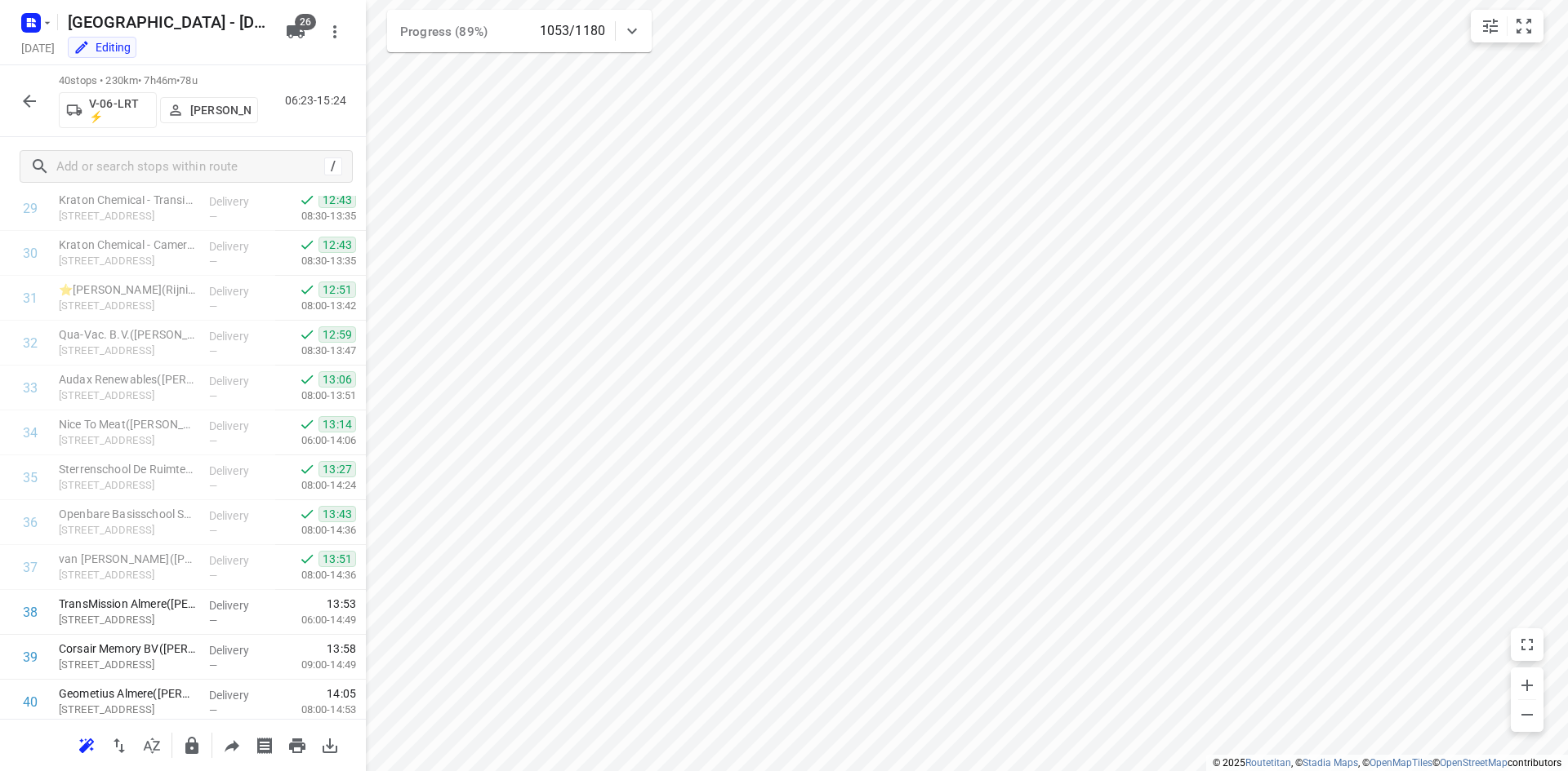
scroll to position [1398, 0]
